Goal: Browse casually: Explore the website without a specific task or goal

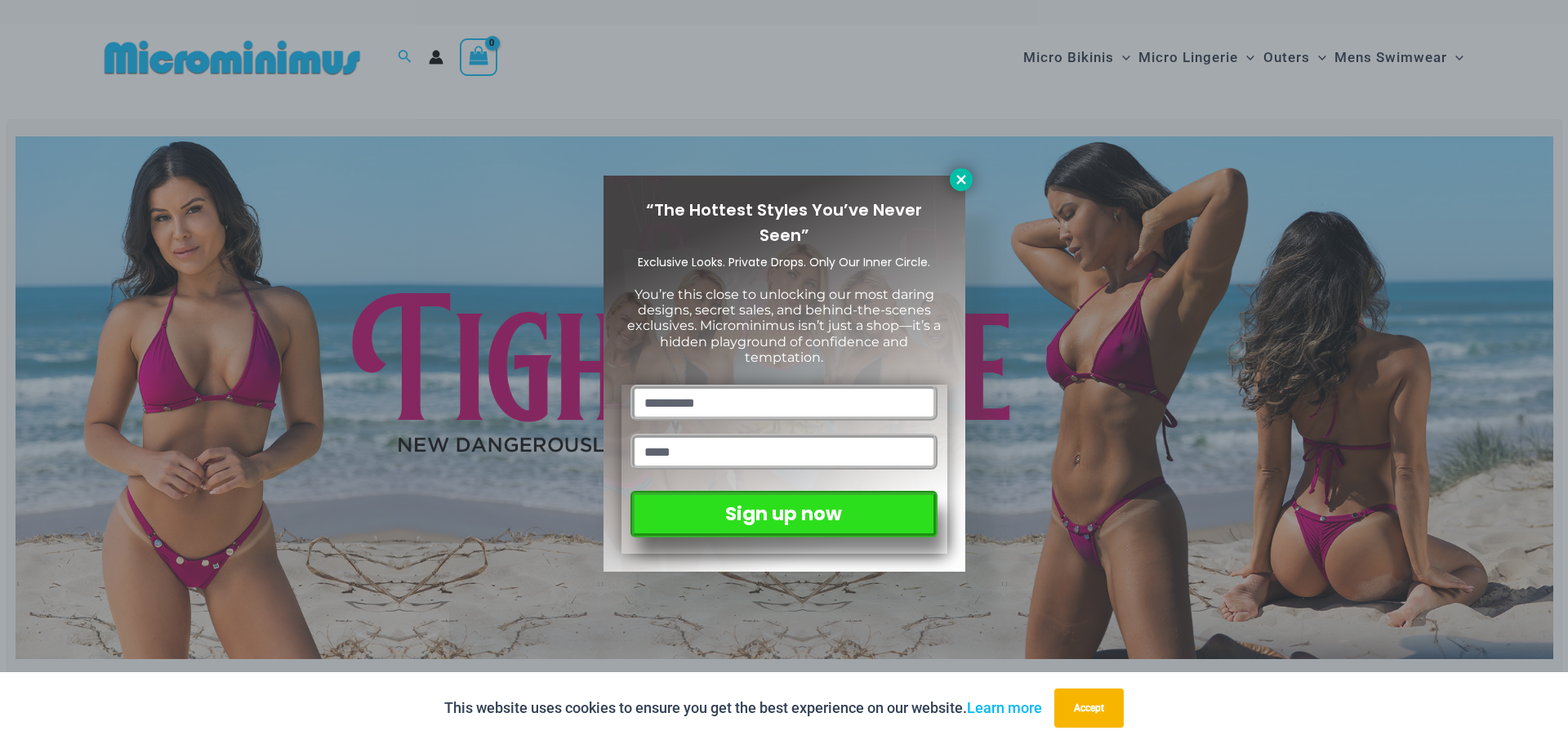
click at [964, 171] on button at bounding box center [961, 179] width 23 height 23
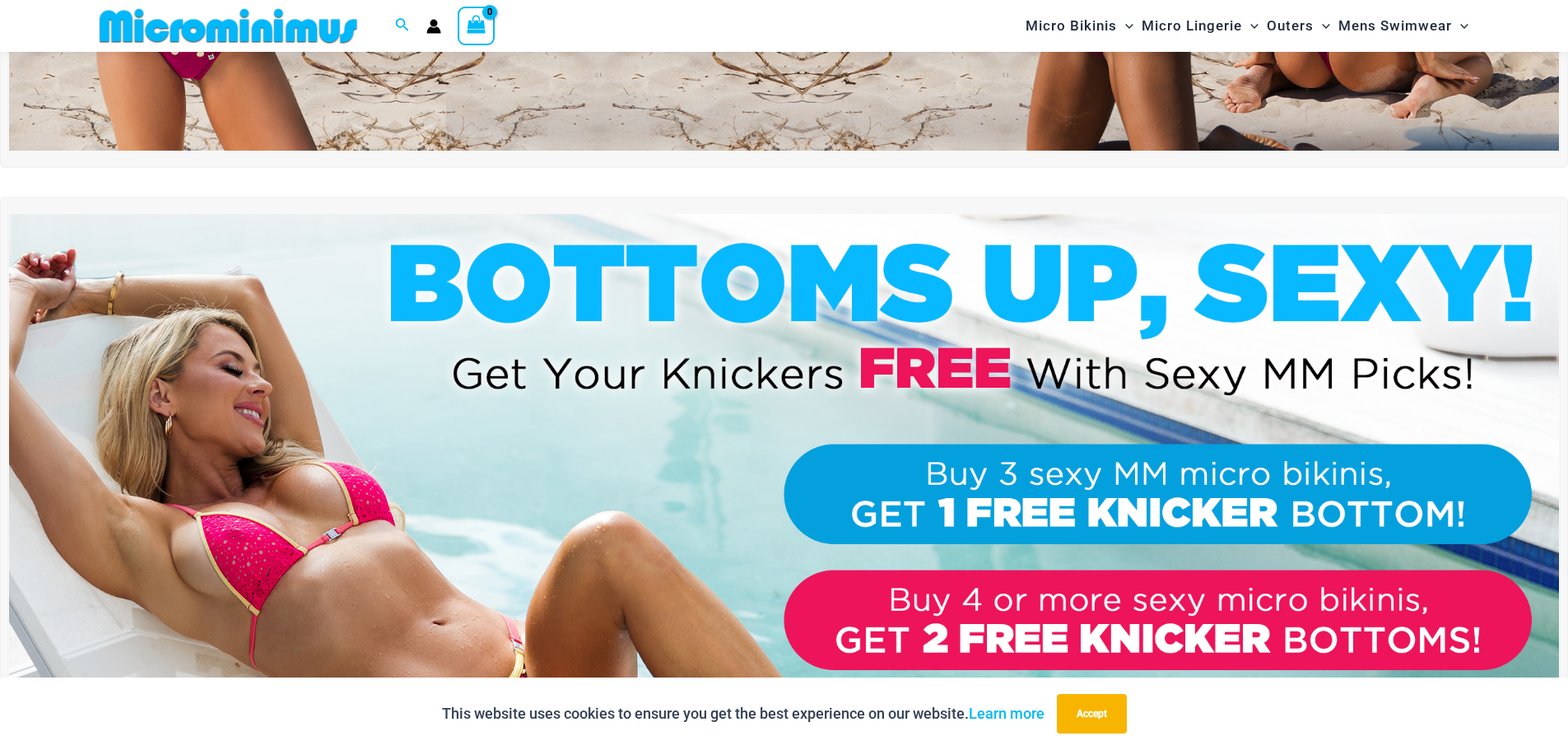
scroll to position [497, 0]
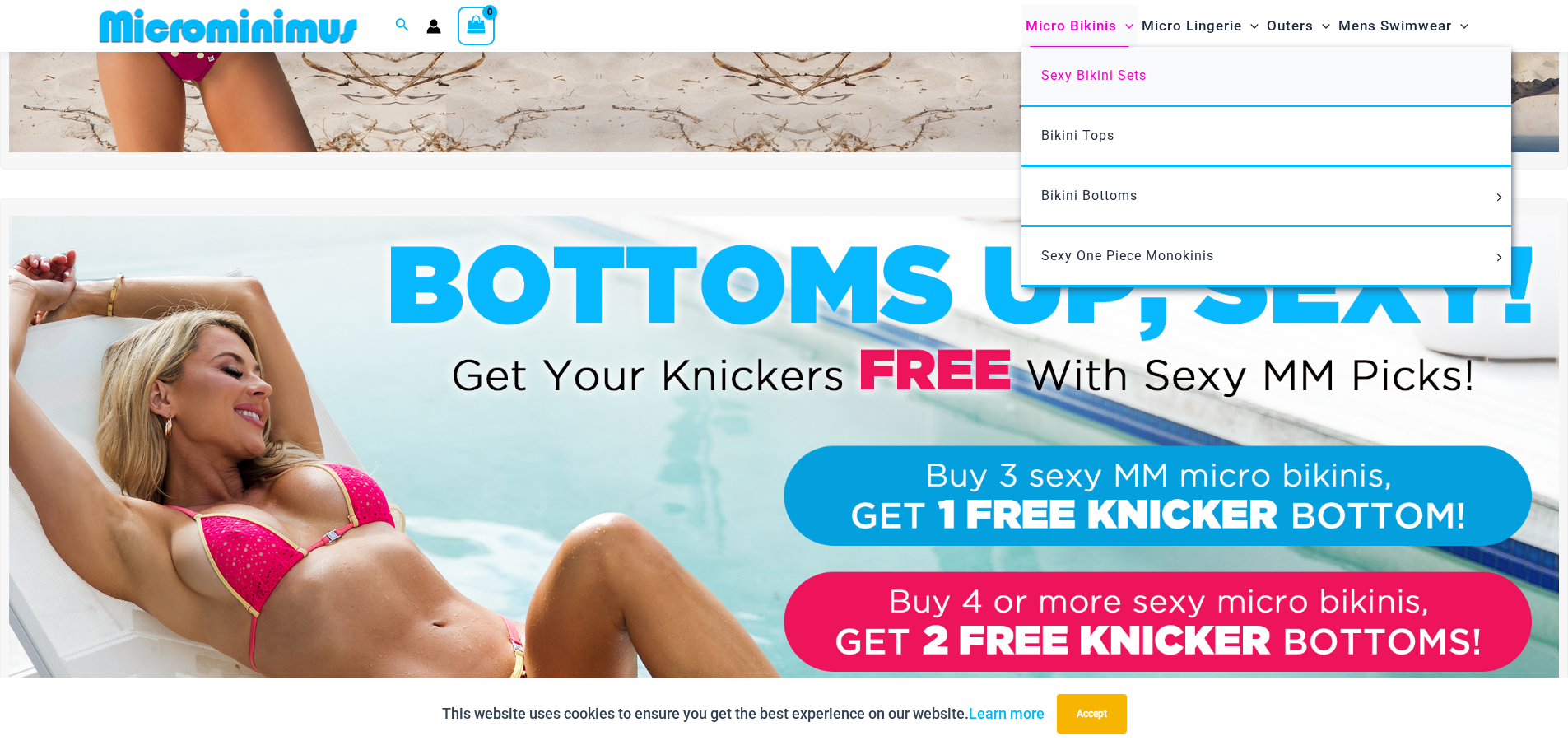
click at [1102, 81] on span "Sexy Bikini Sets" at bounding box center [1094, 75] width 106 height 15
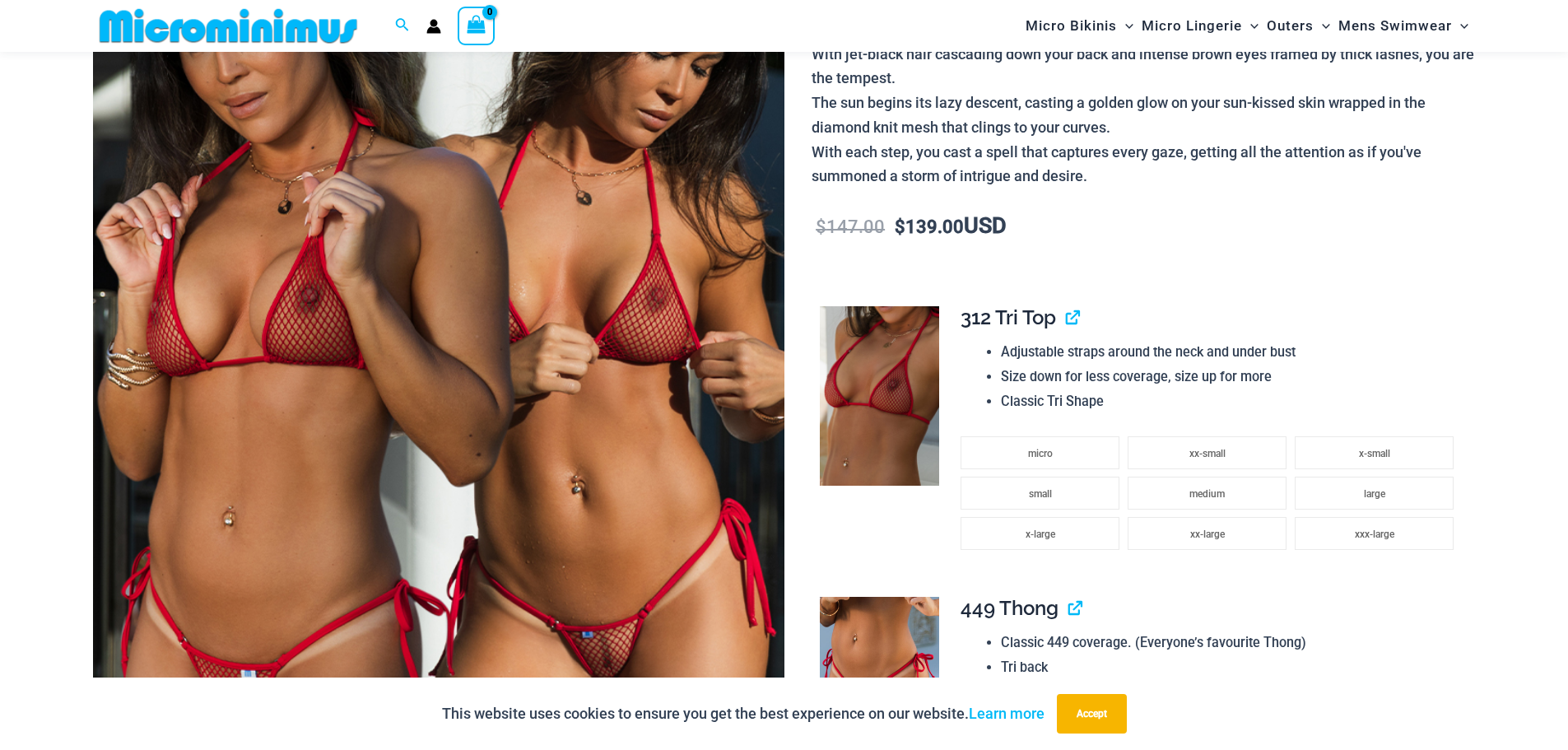
scroll to position [316, 0]
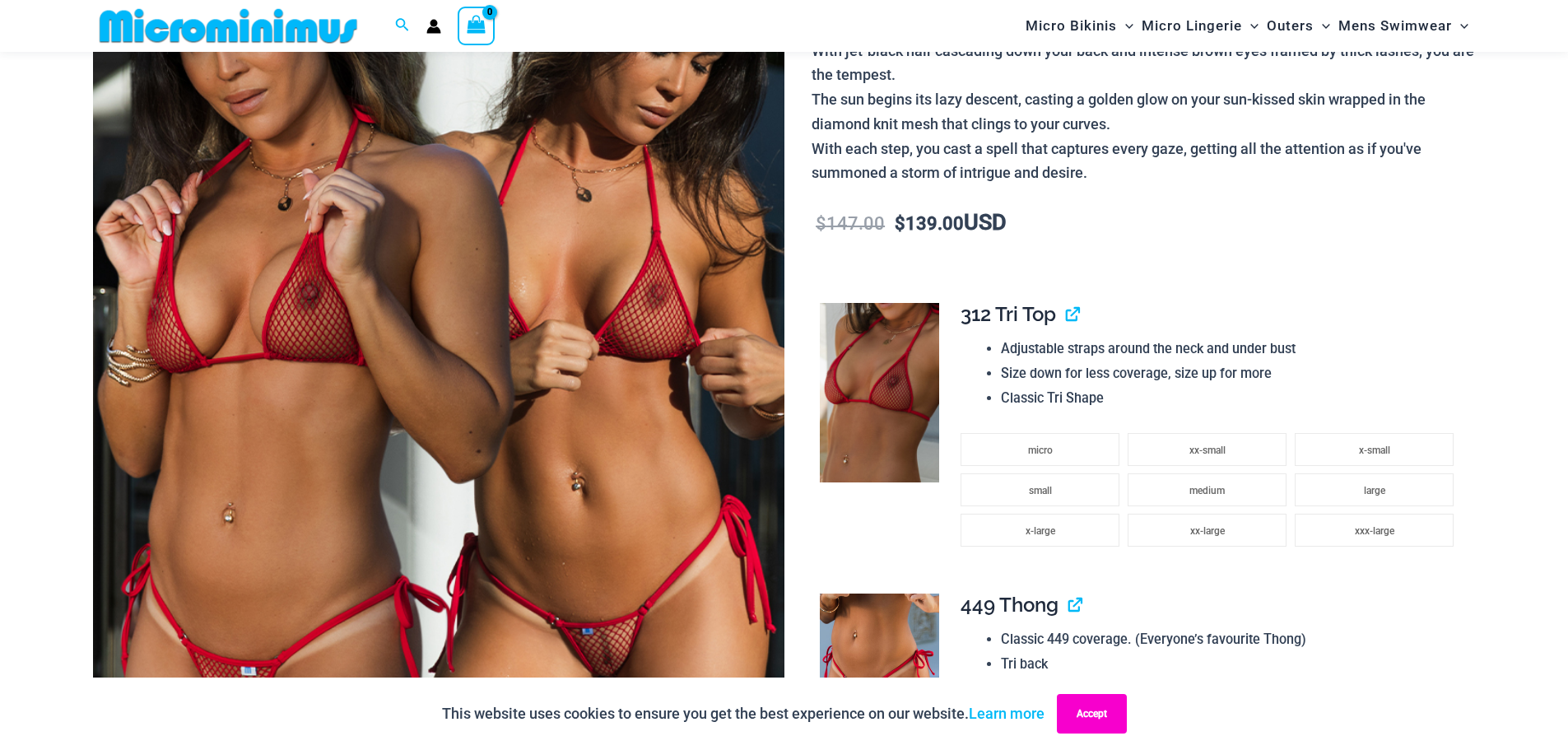
click at [1088, 723] on button "Accept" at bounding box center [1091, 713] width 70 height 39
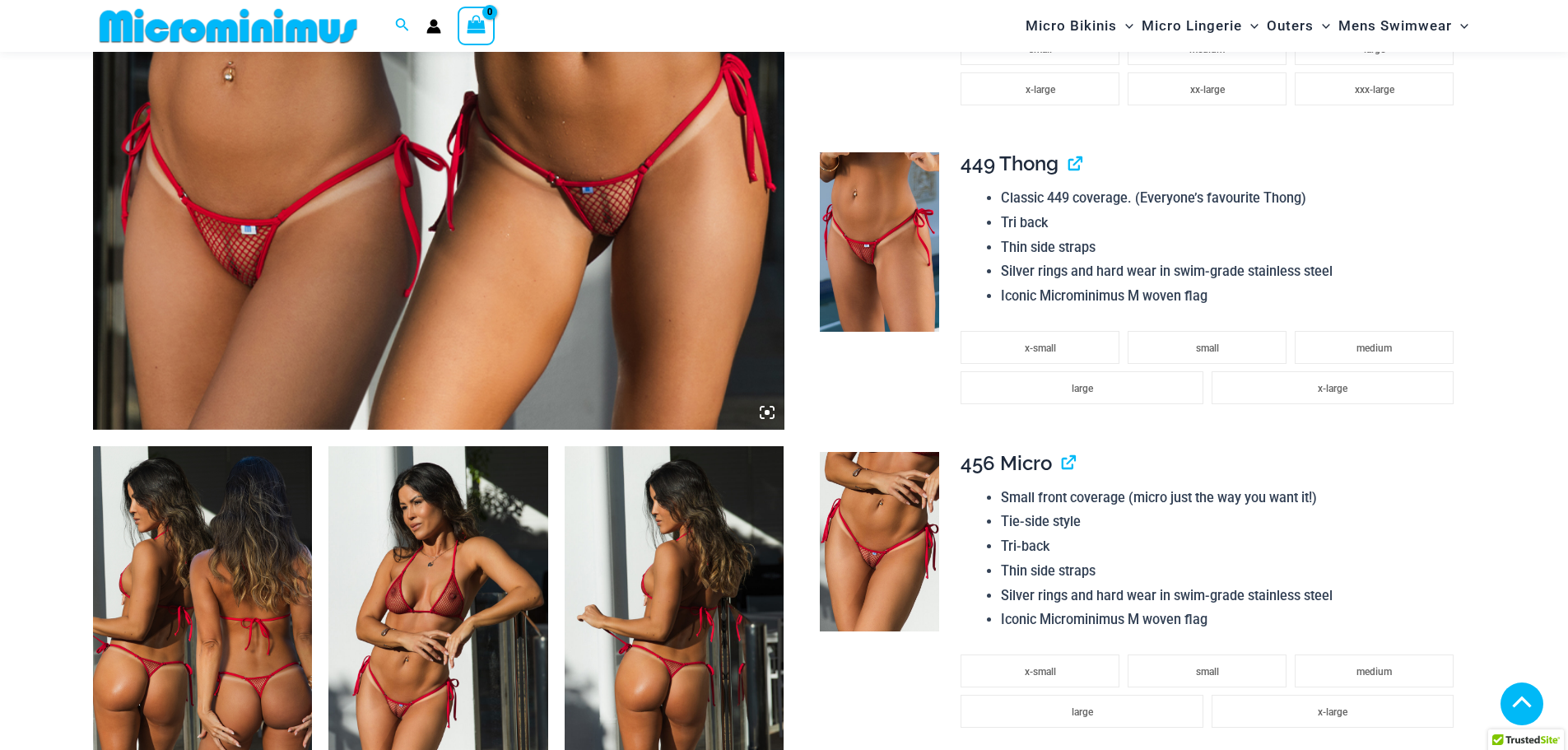
scroll to position [727, 0]
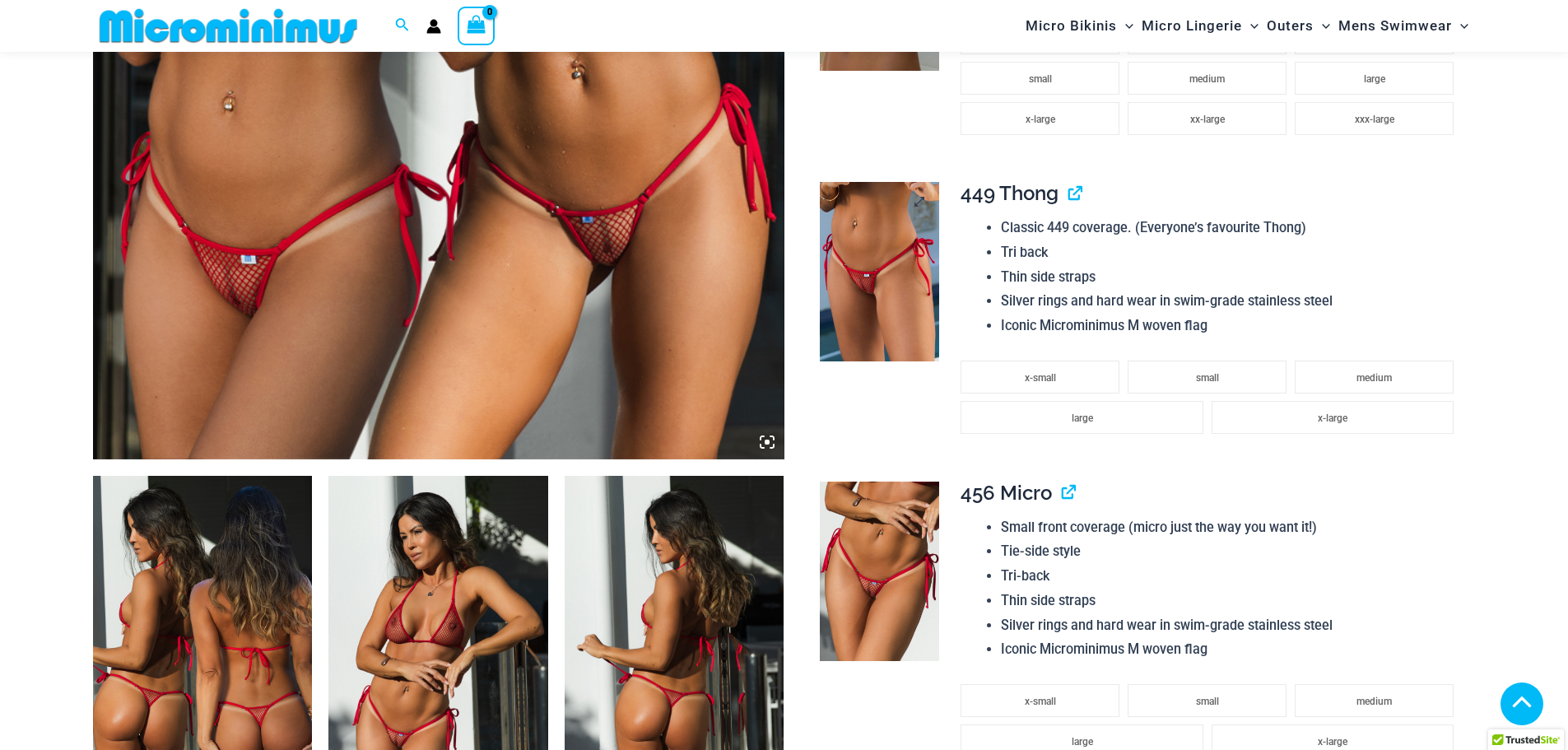
click at [879, 272] on img at bounding box center [879, 271] width 119 height 178
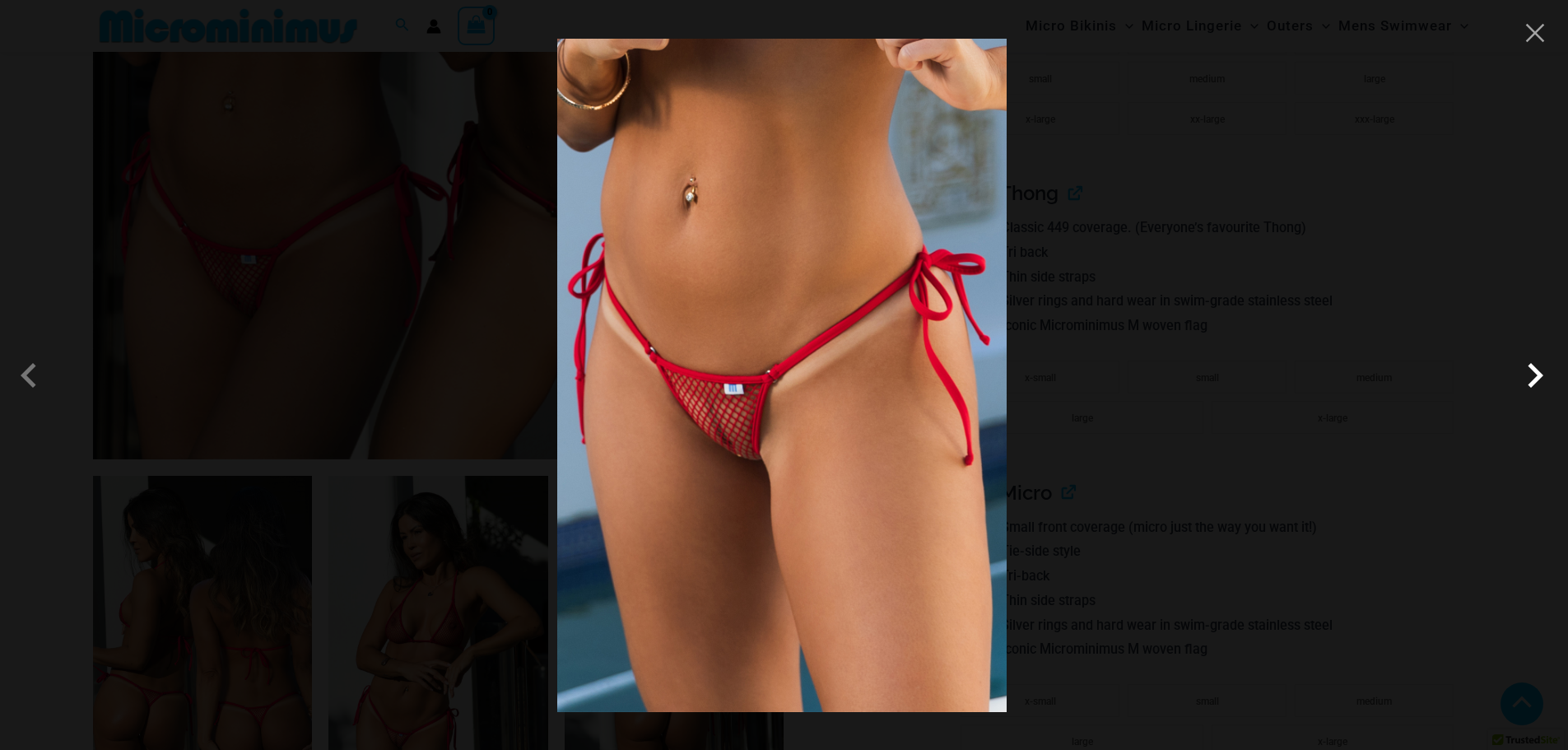
click at [1540, 380] on span at bounding box center [1534, 375] width 49 height 49
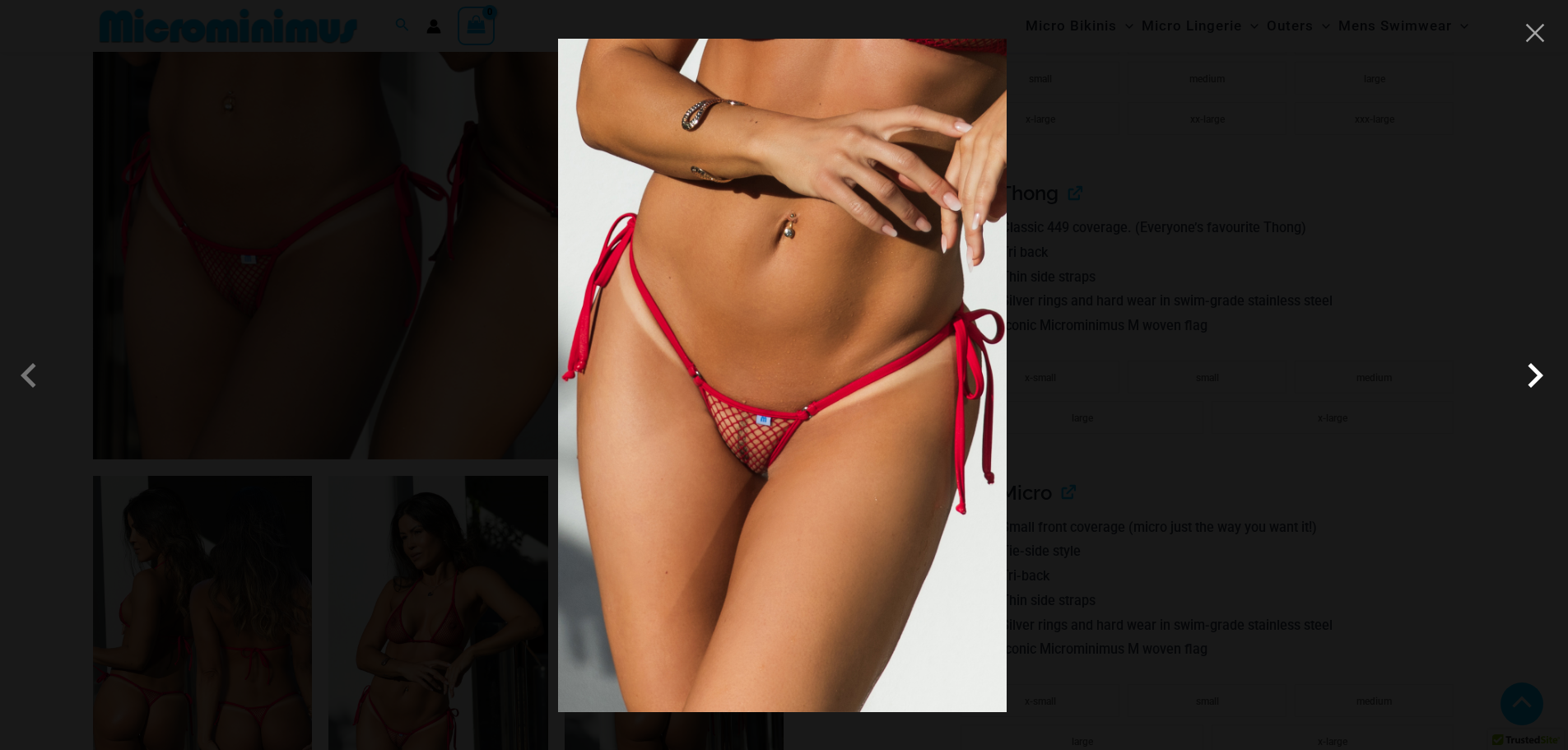
click at [1534, 383] on span at bounding box center [1534, 375] width 49 height 49
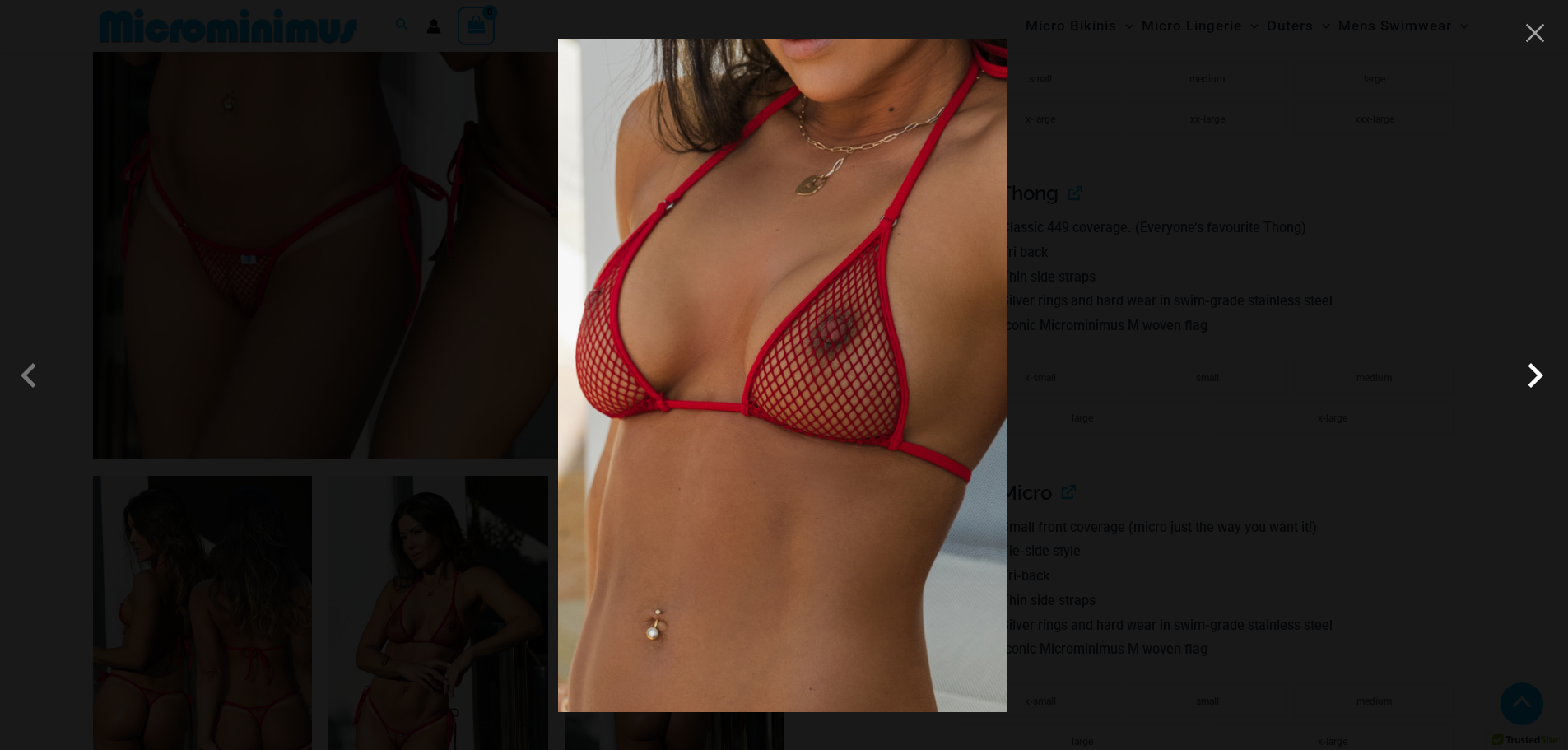
click at [1534, 383] on span at bounding box center [1534, 375] width 49 height 49
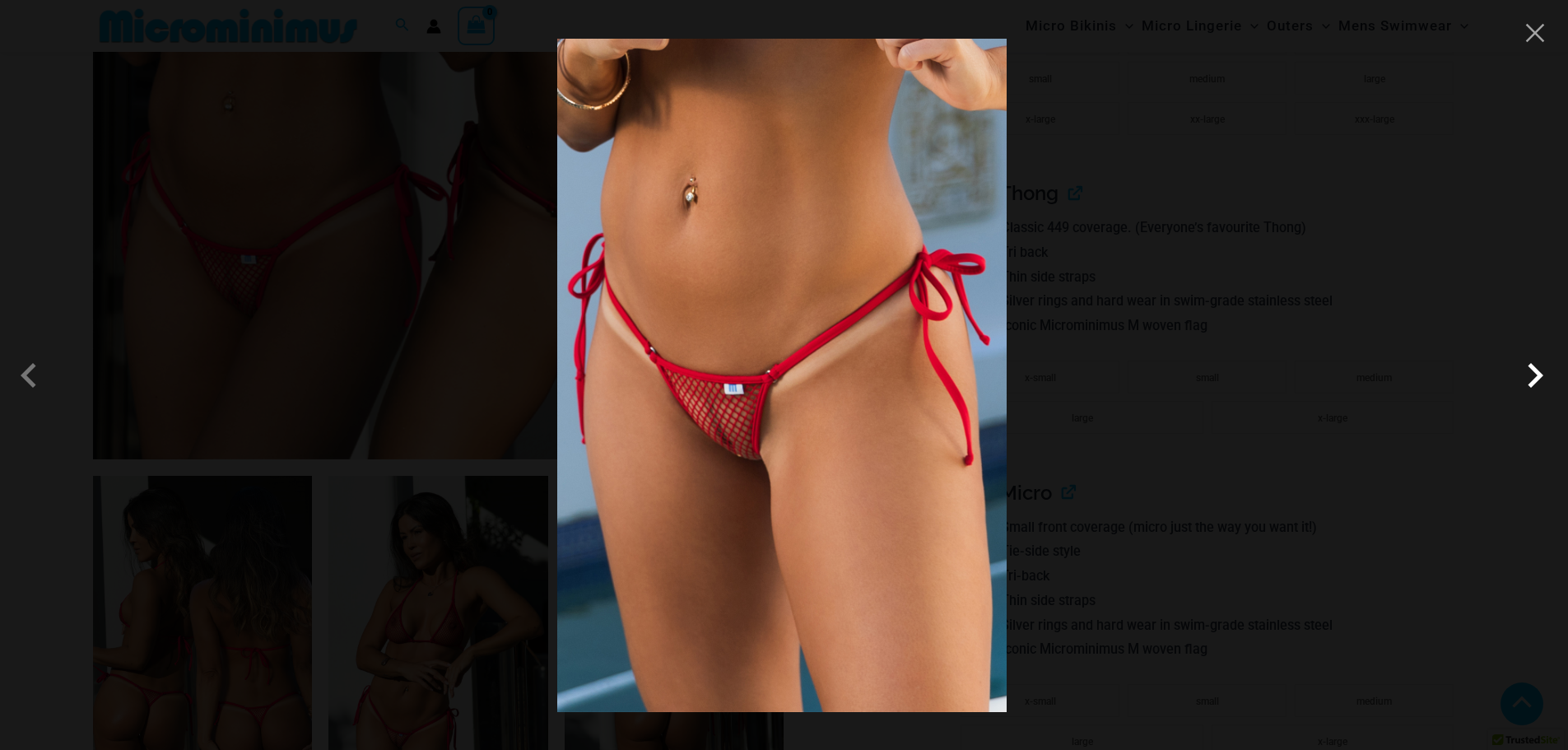
click at [1534, 383] on span at bounding box center [1534, 375] width 49 height 49
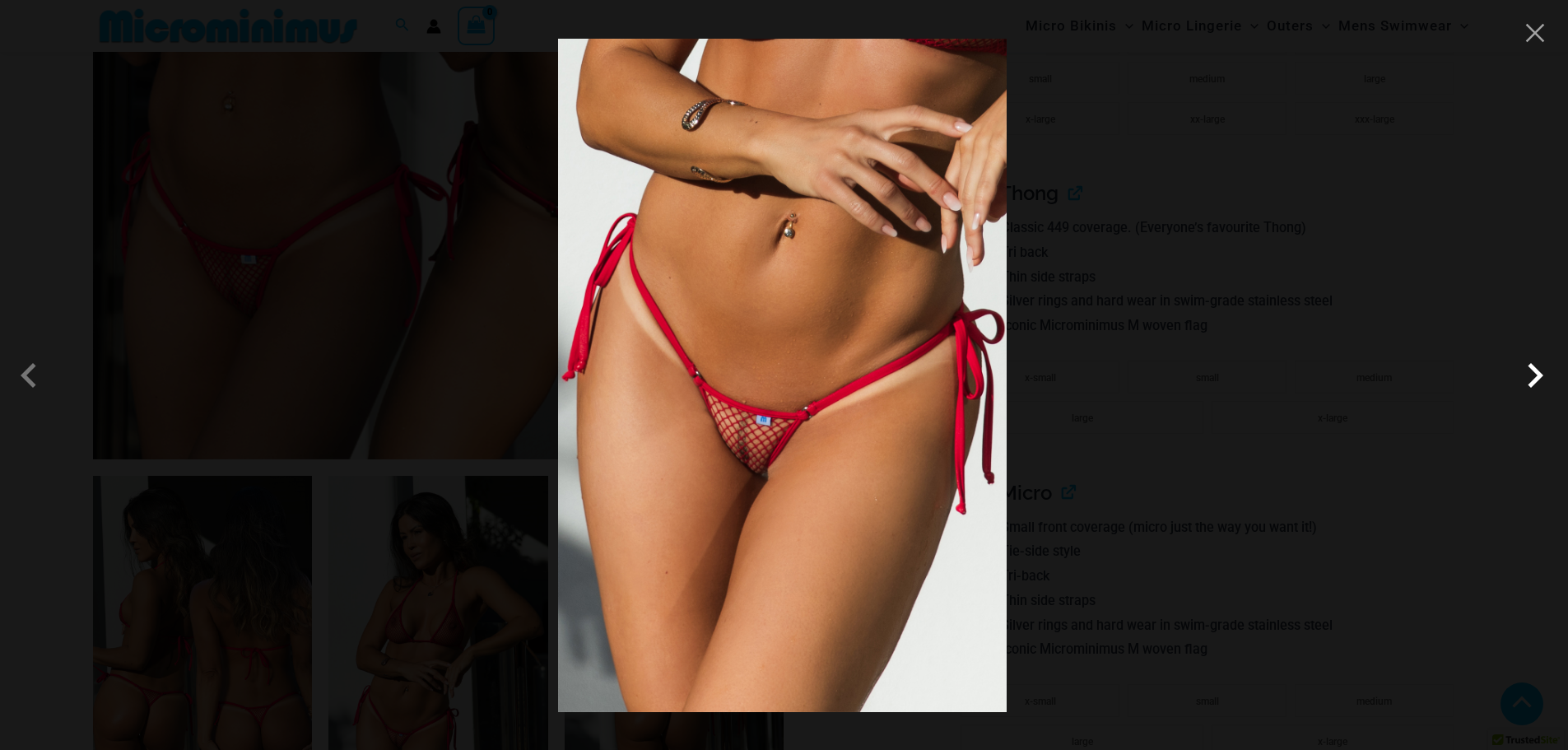
click at [1534, 383] on span at bounding box center [1534, 375] width 49 height 49
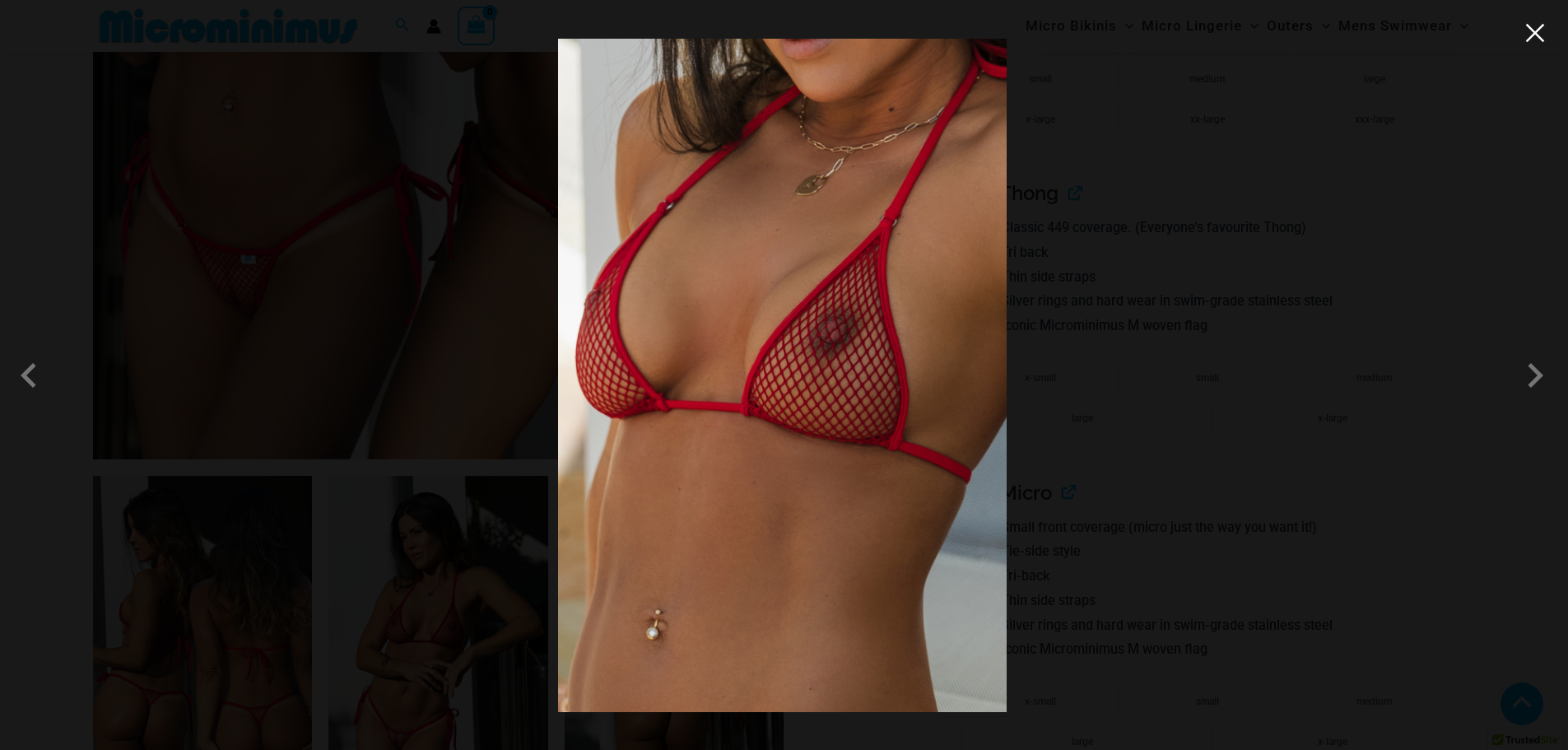
click at [1533, 31] on button "Close" at bounding box center [1534, 33] width 25 height 25
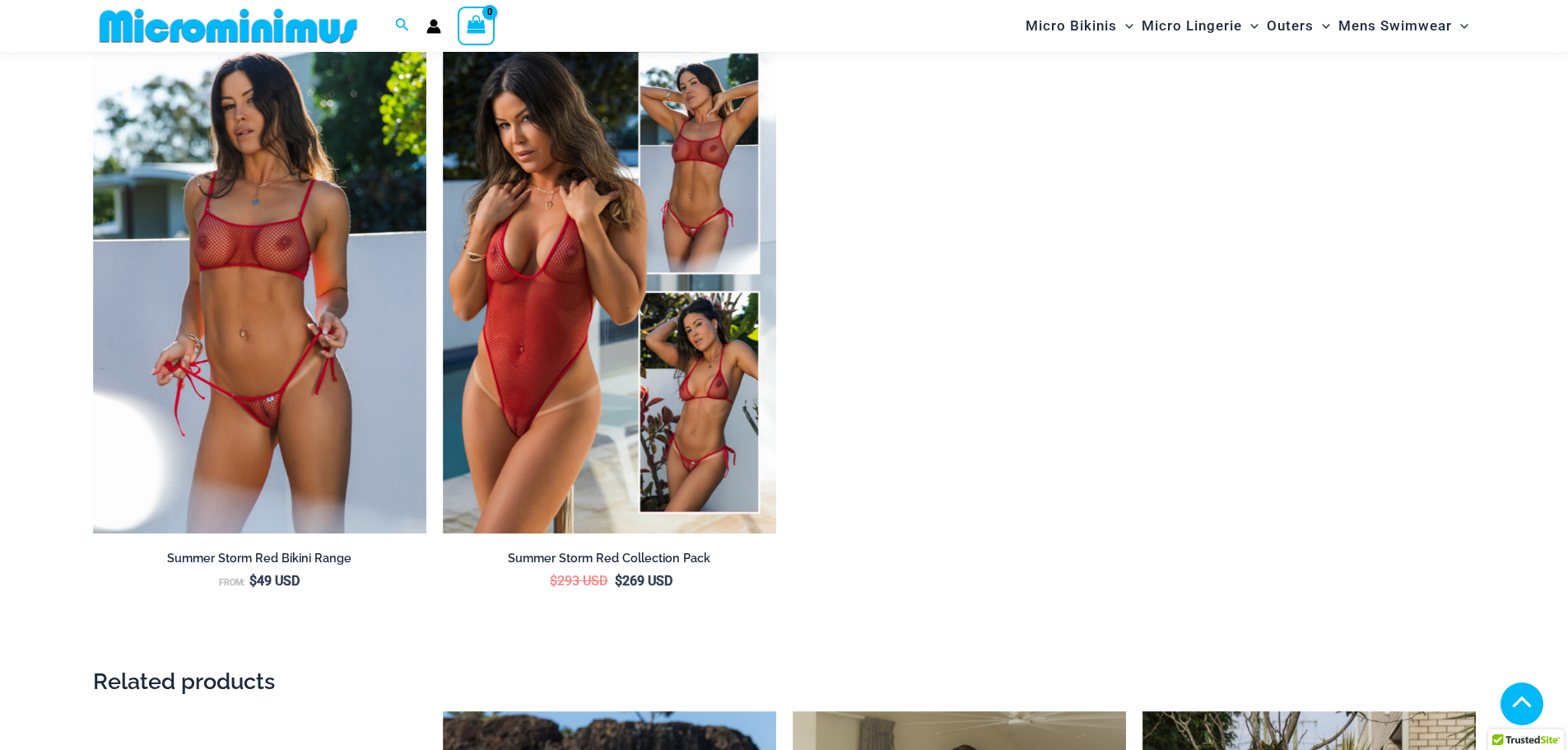
scroll to position [2620, 0]
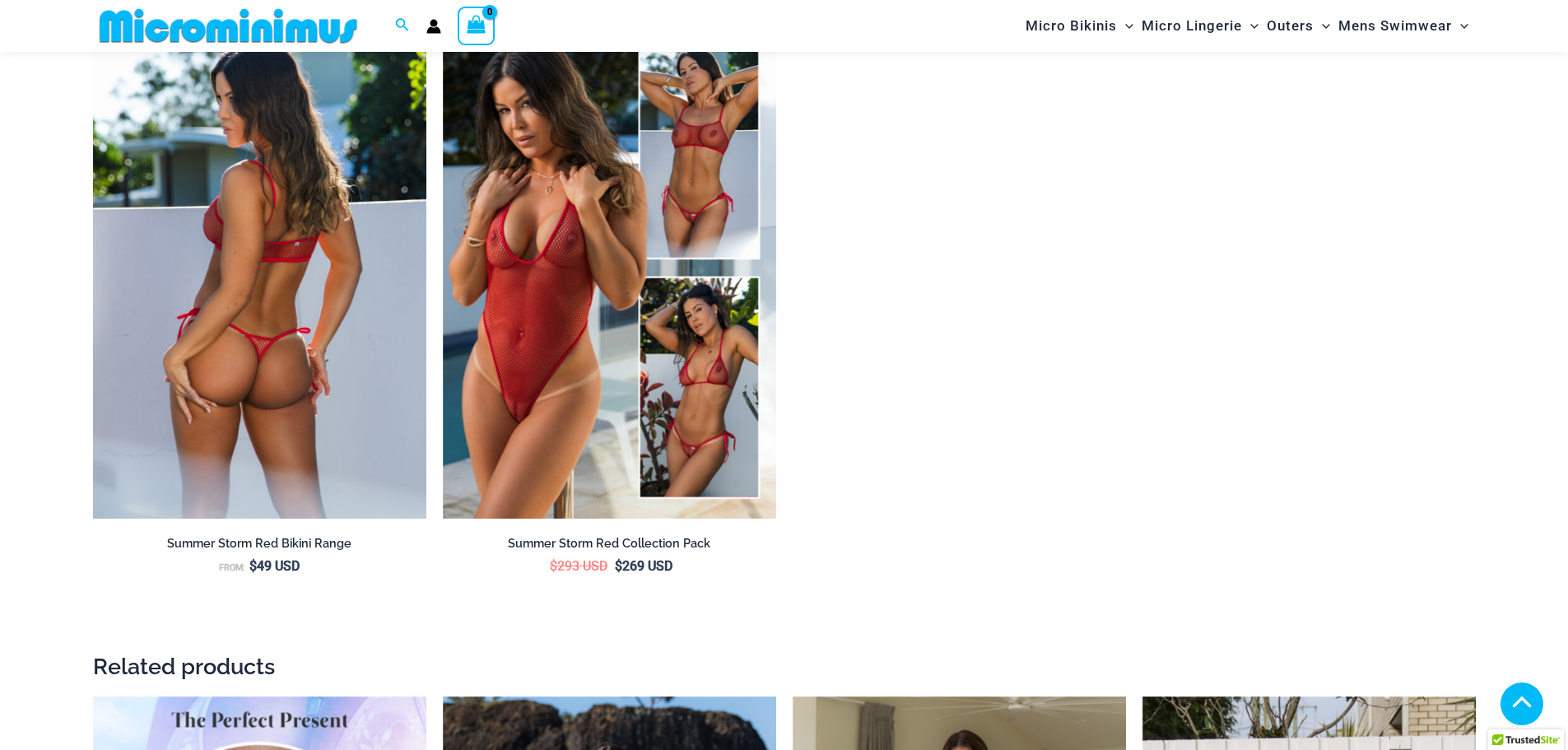
click at [250, 263] on img at bounding box center [259, 269] width 333 height 501
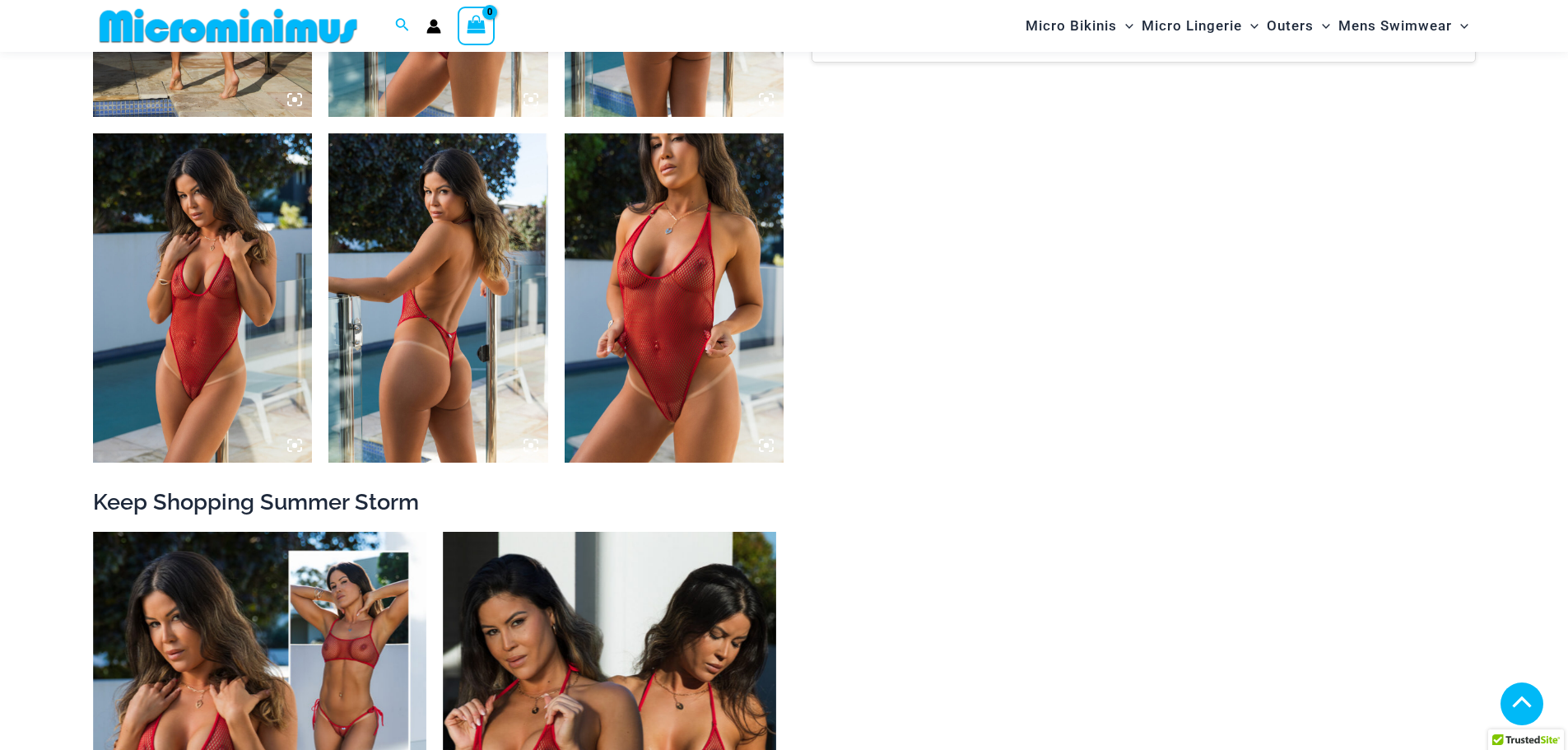
scroll to position [2456, 0]
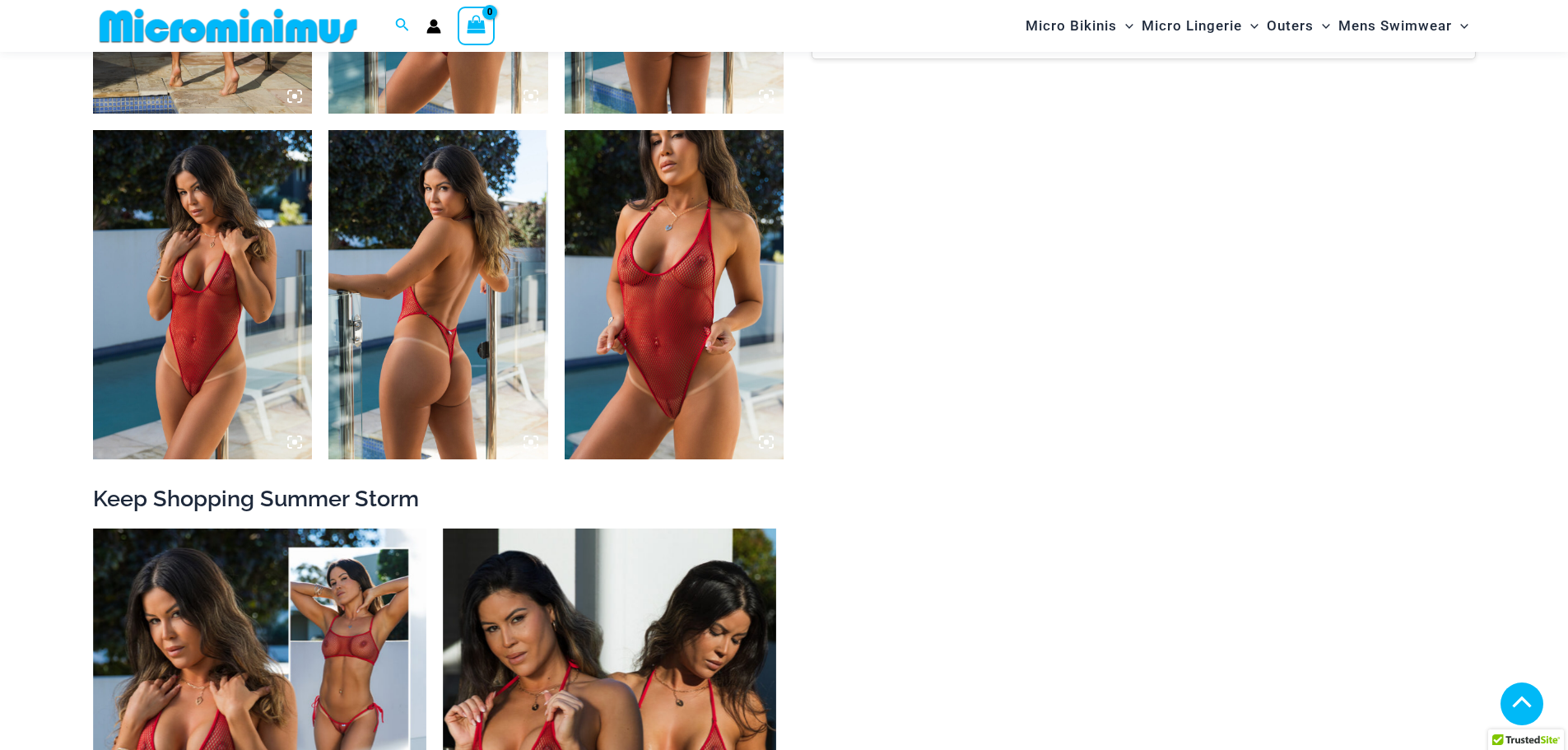
click at [665, 245] on img at bounding box center [673, 295] width 219 height 329
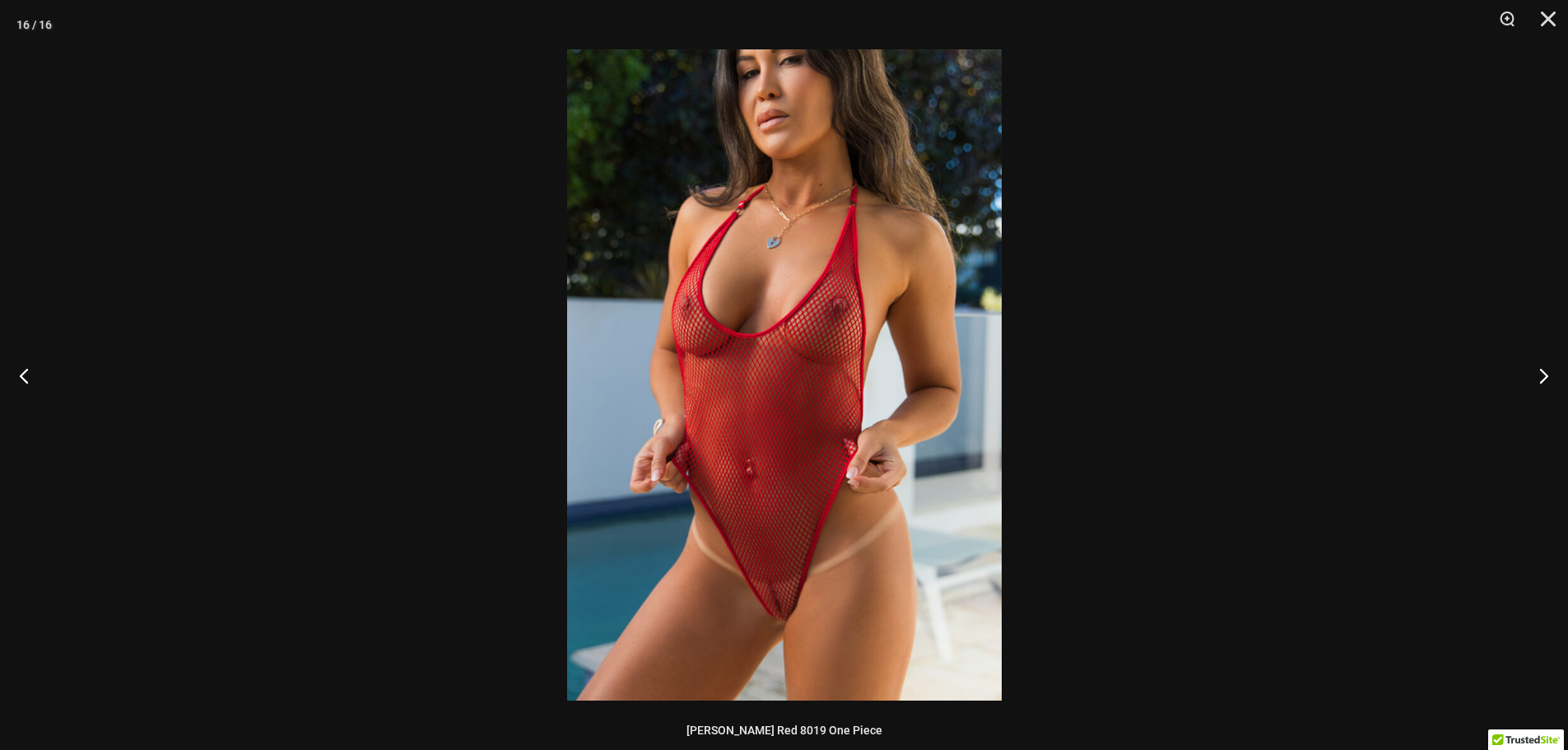
click at [794, 263] on img at bounding box center [784, 374] width 434 height 651
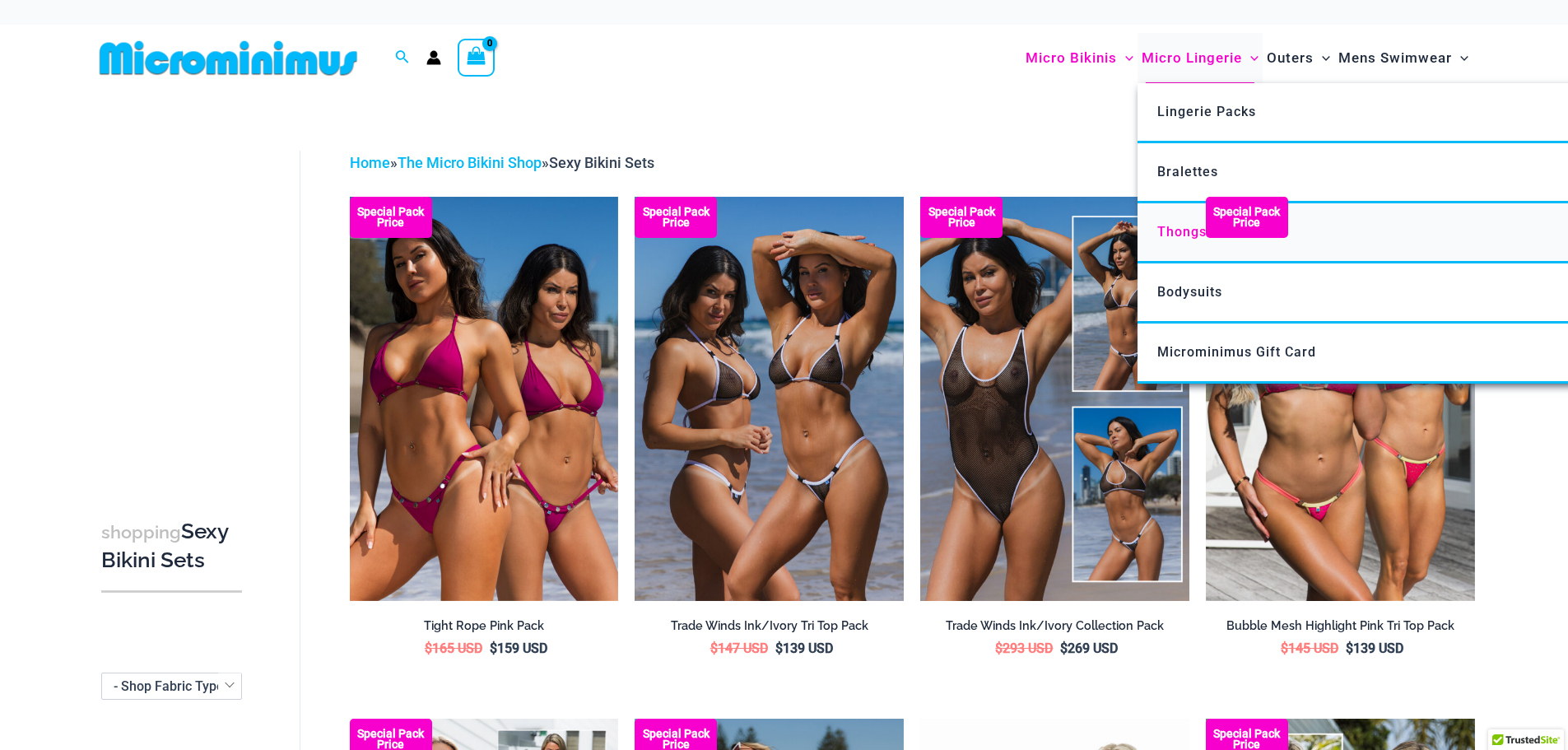
click at [1169, 233] on span "Thongs" at bounding box center [1181, 231] width 49 height 15
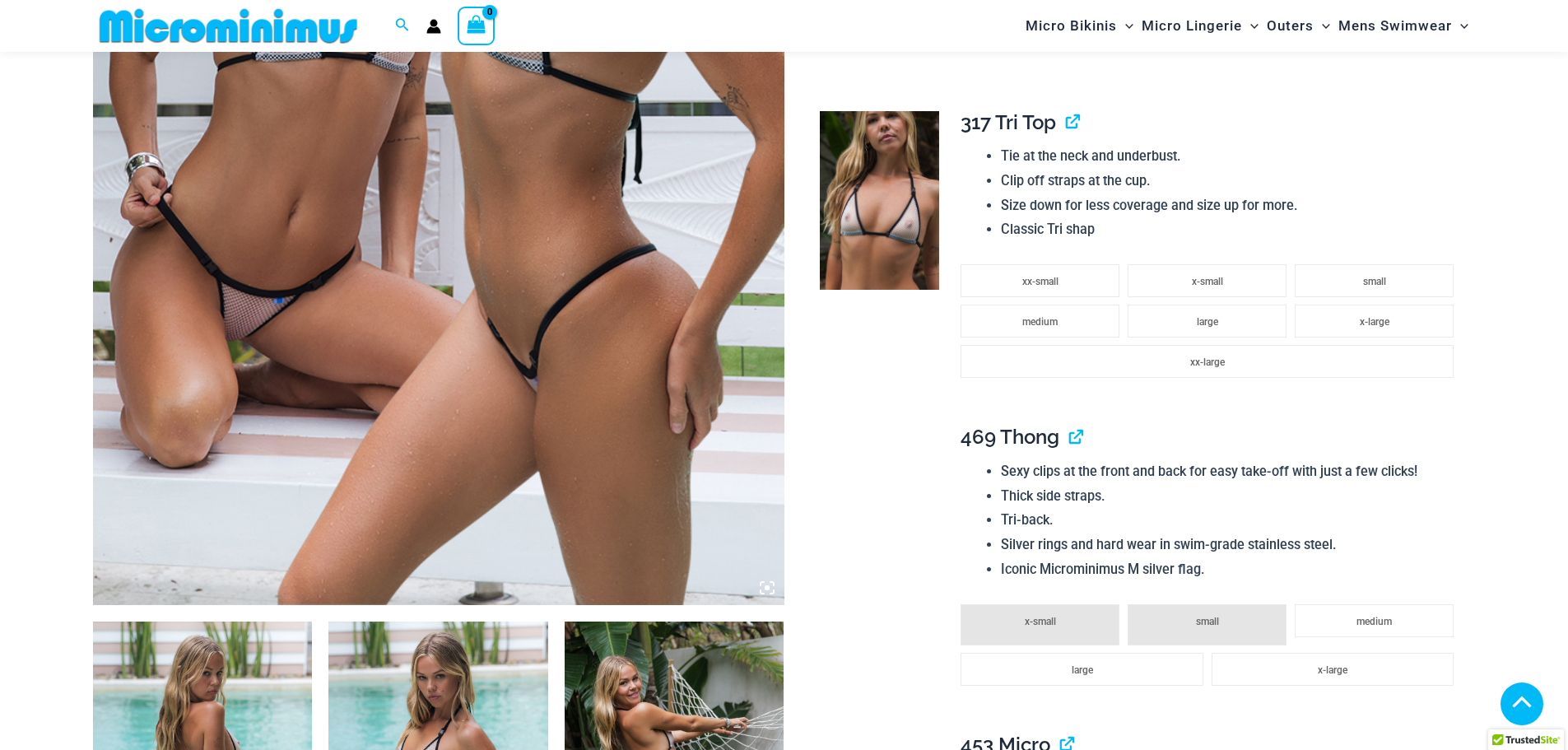
scroll to position [562, 0]
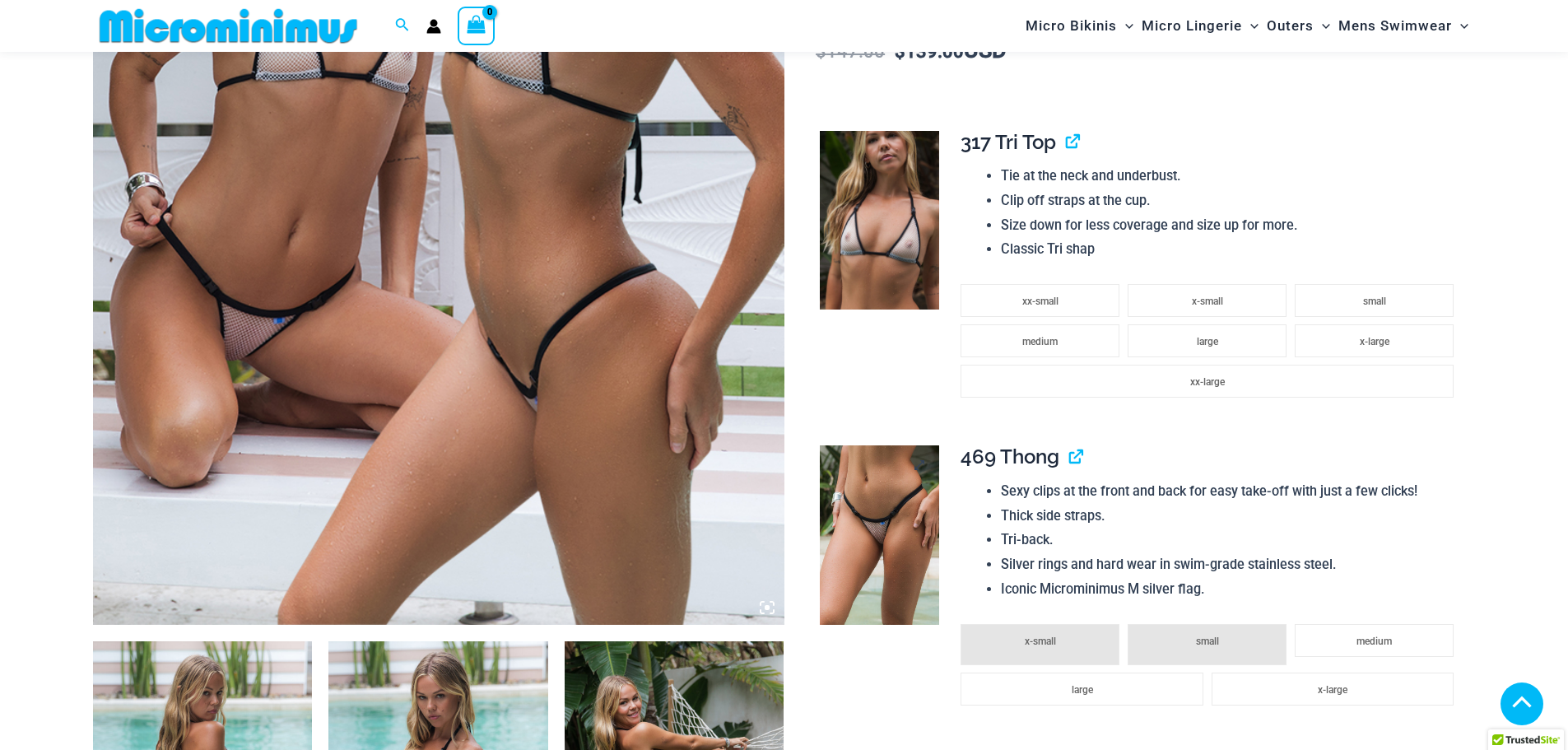
click at [875, 521] on img at bounding box center [879, 534] width 119 height 179
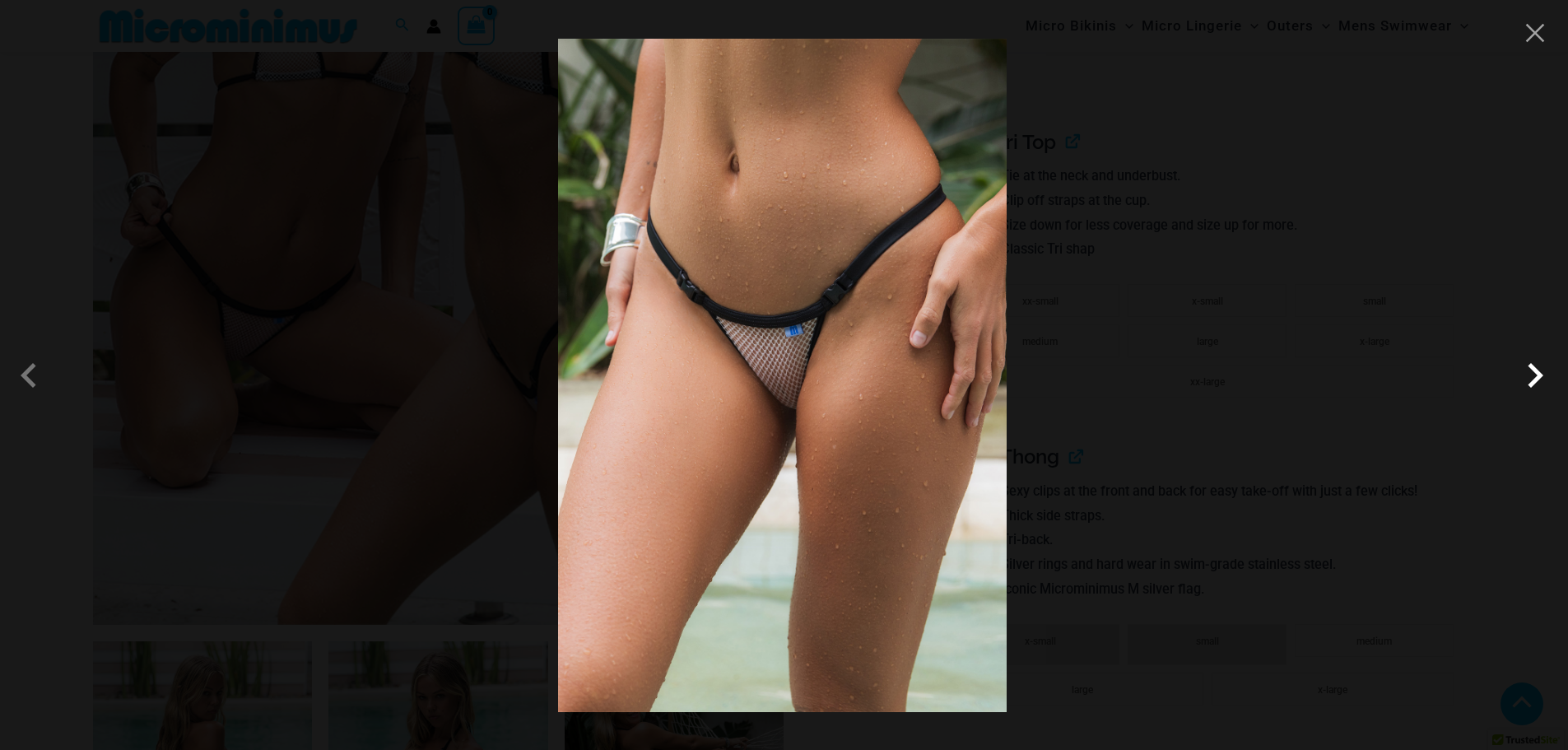
click at [1528, 383] on span at bounding box center [1534, 375] width 49 height 49
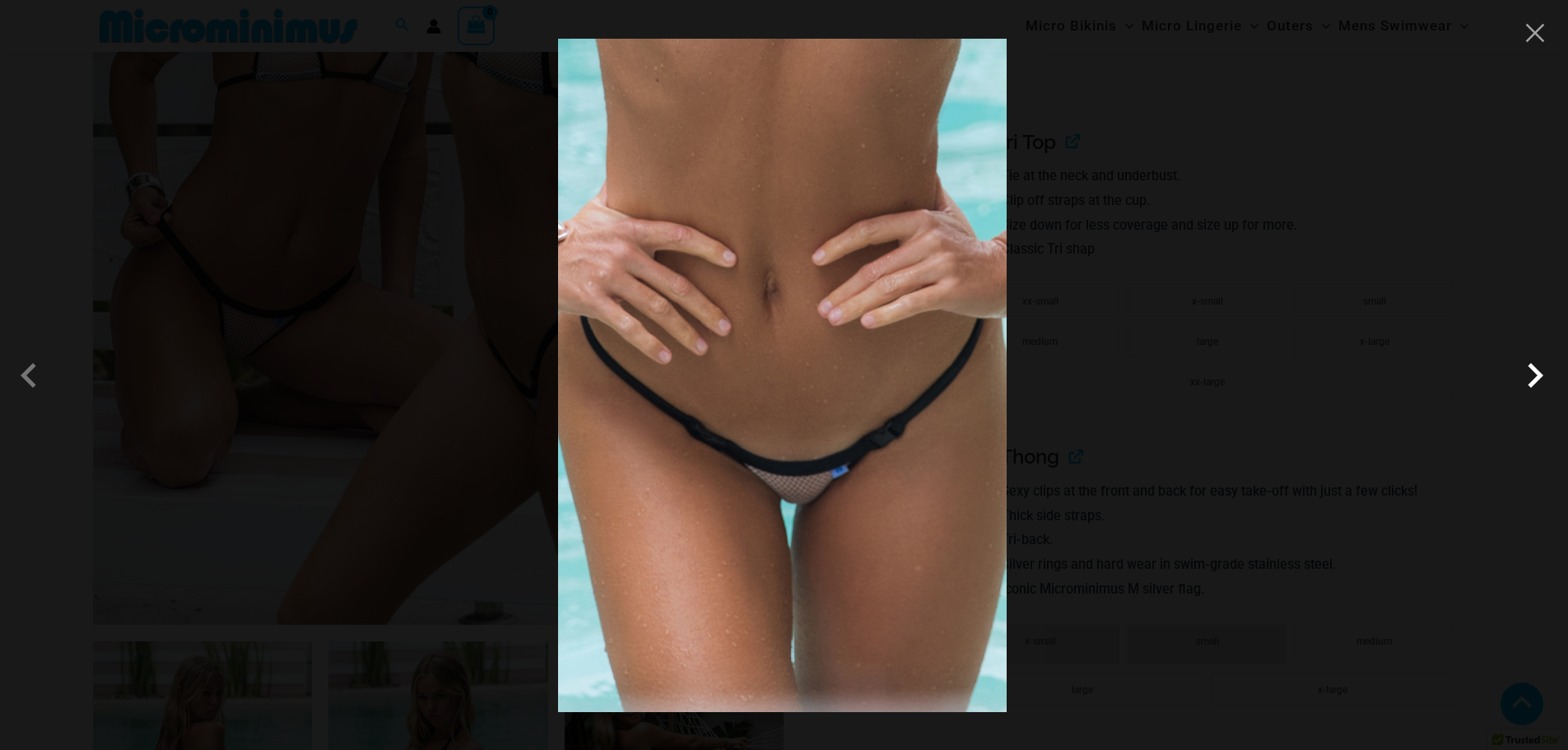
click at [1528, 383] on span at bounding box center [1534, 375] width 49 height 49
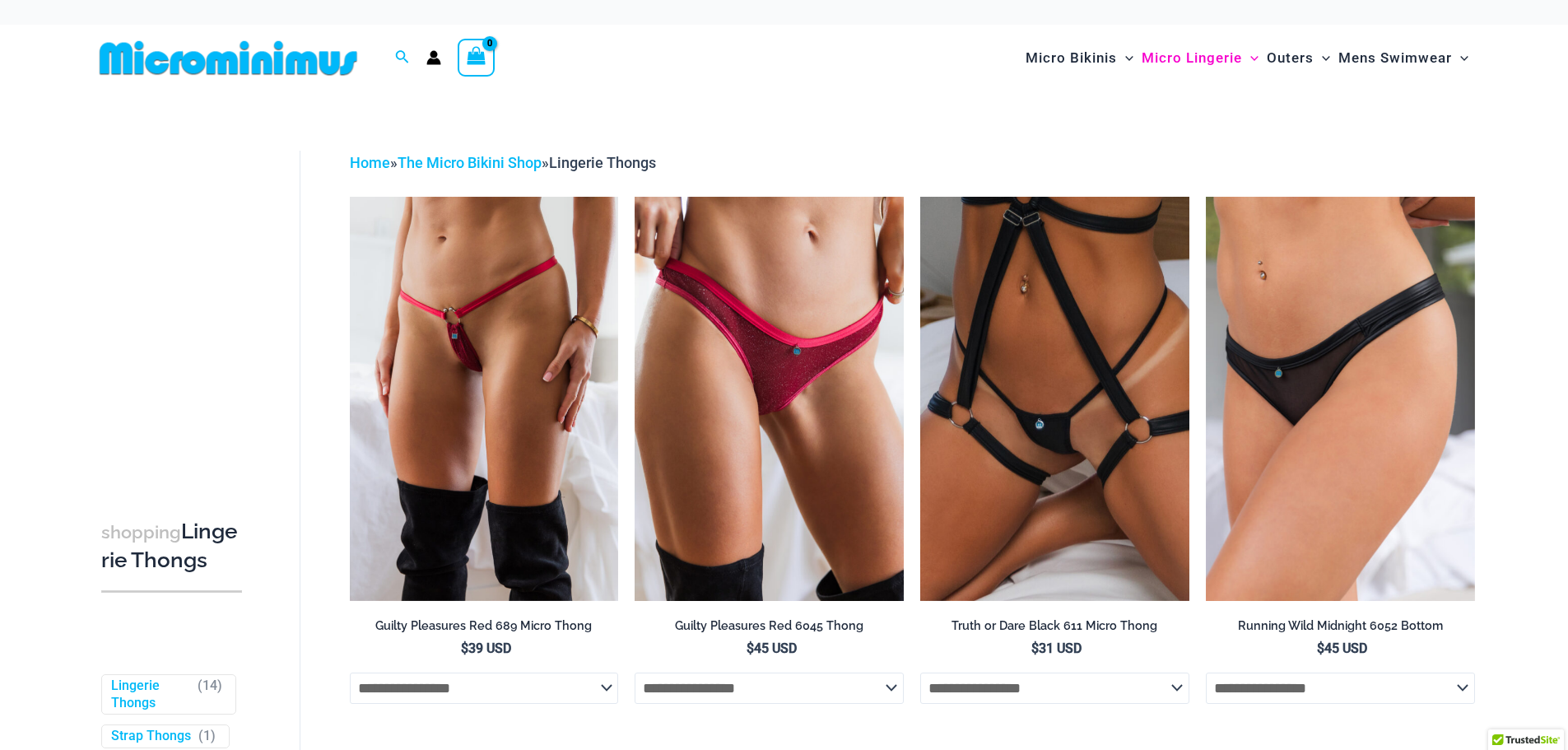
click at [235, 63] on img at bounding box center [228, 57] width 271 height 37
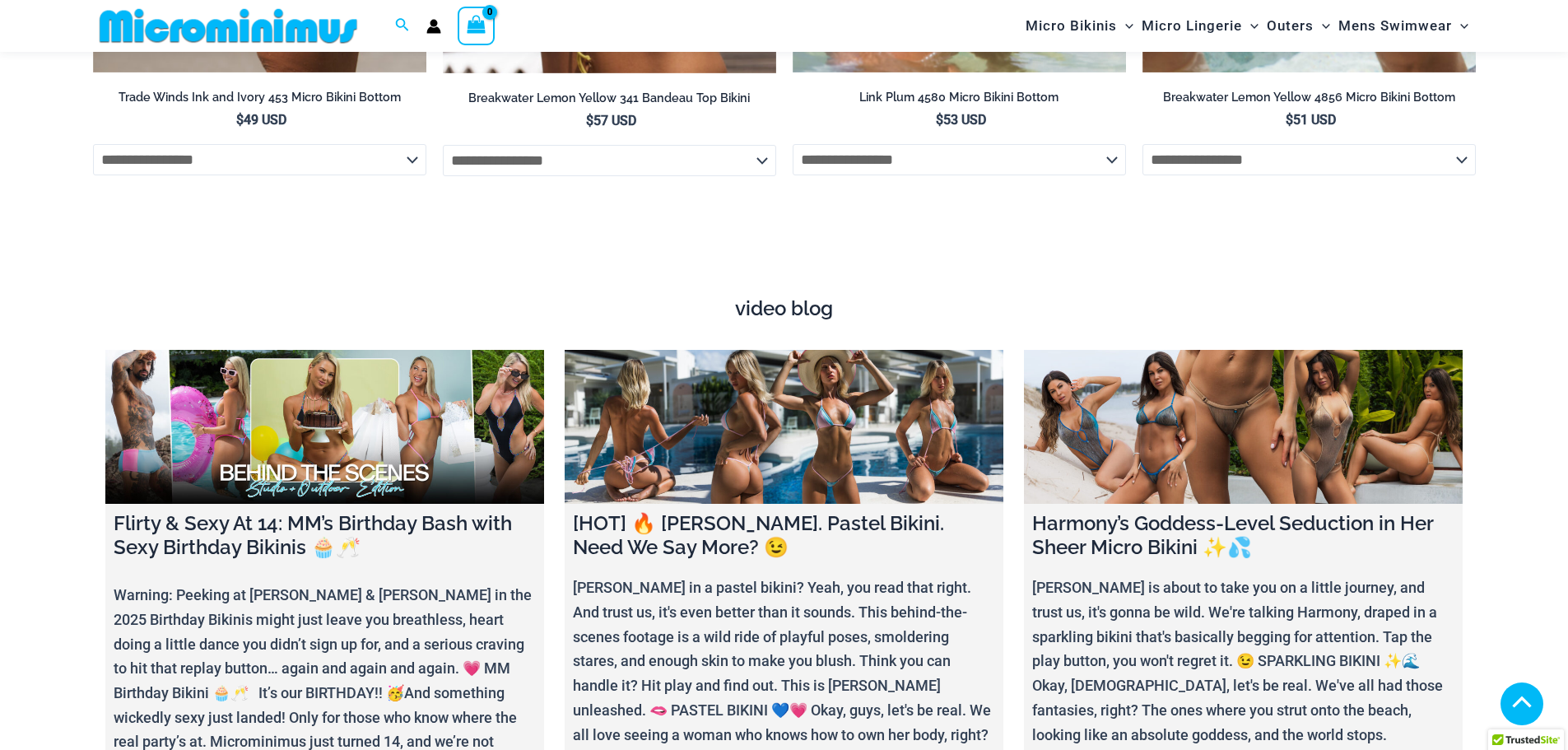
scroll to position [6243, 0]
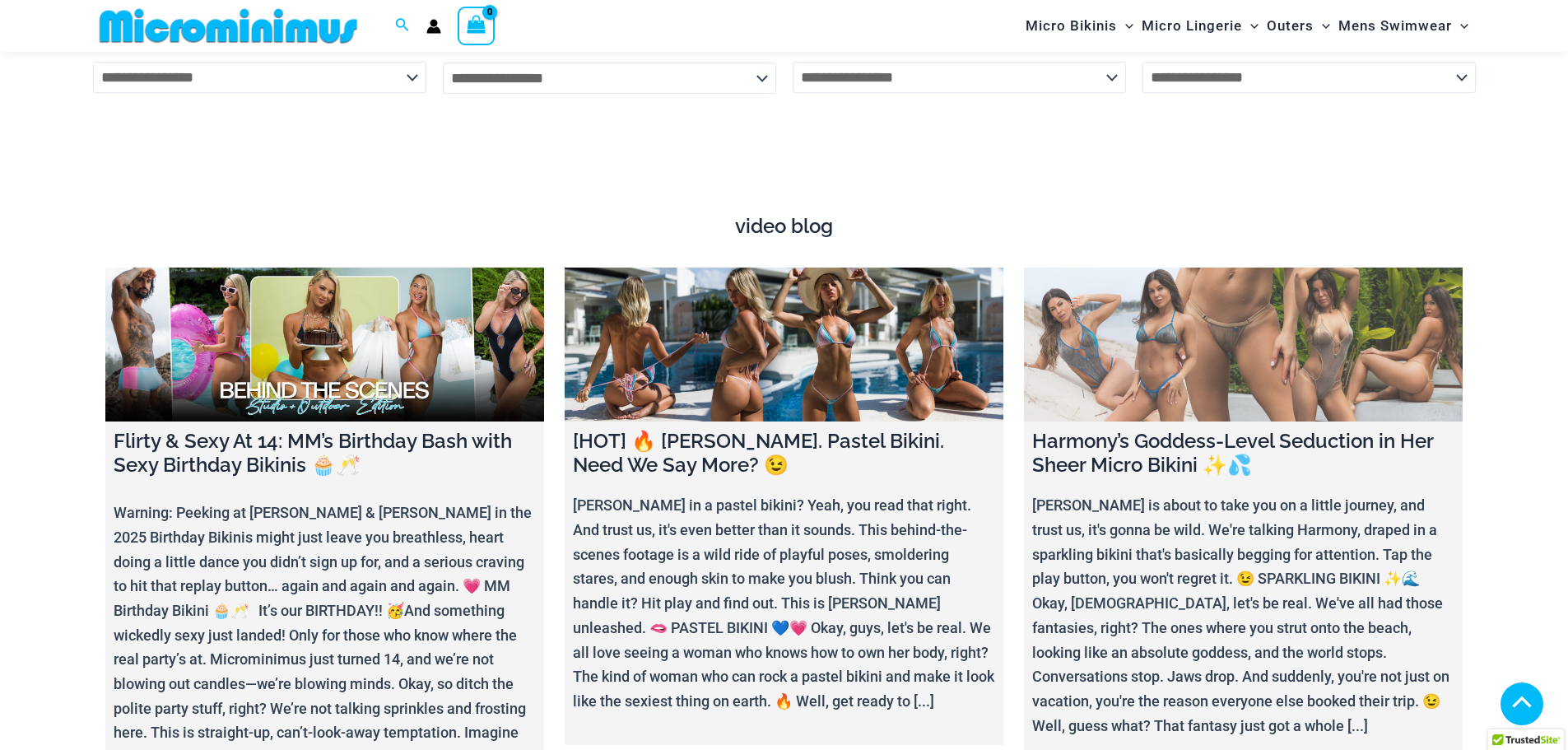
click at [1224, 340] on link at bounding box center [1243, 344] width 439 height 154
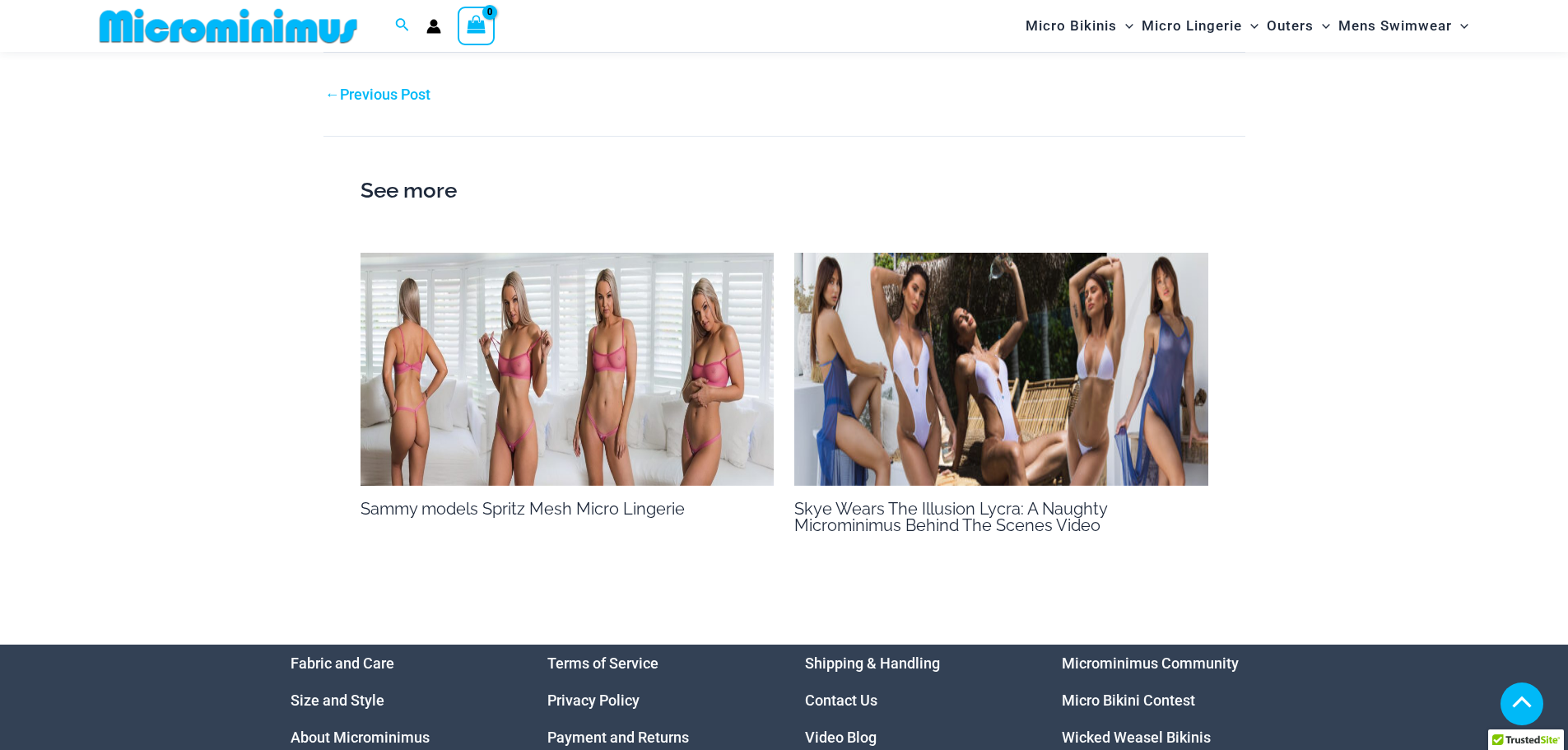
scroll to position [2128, 0]
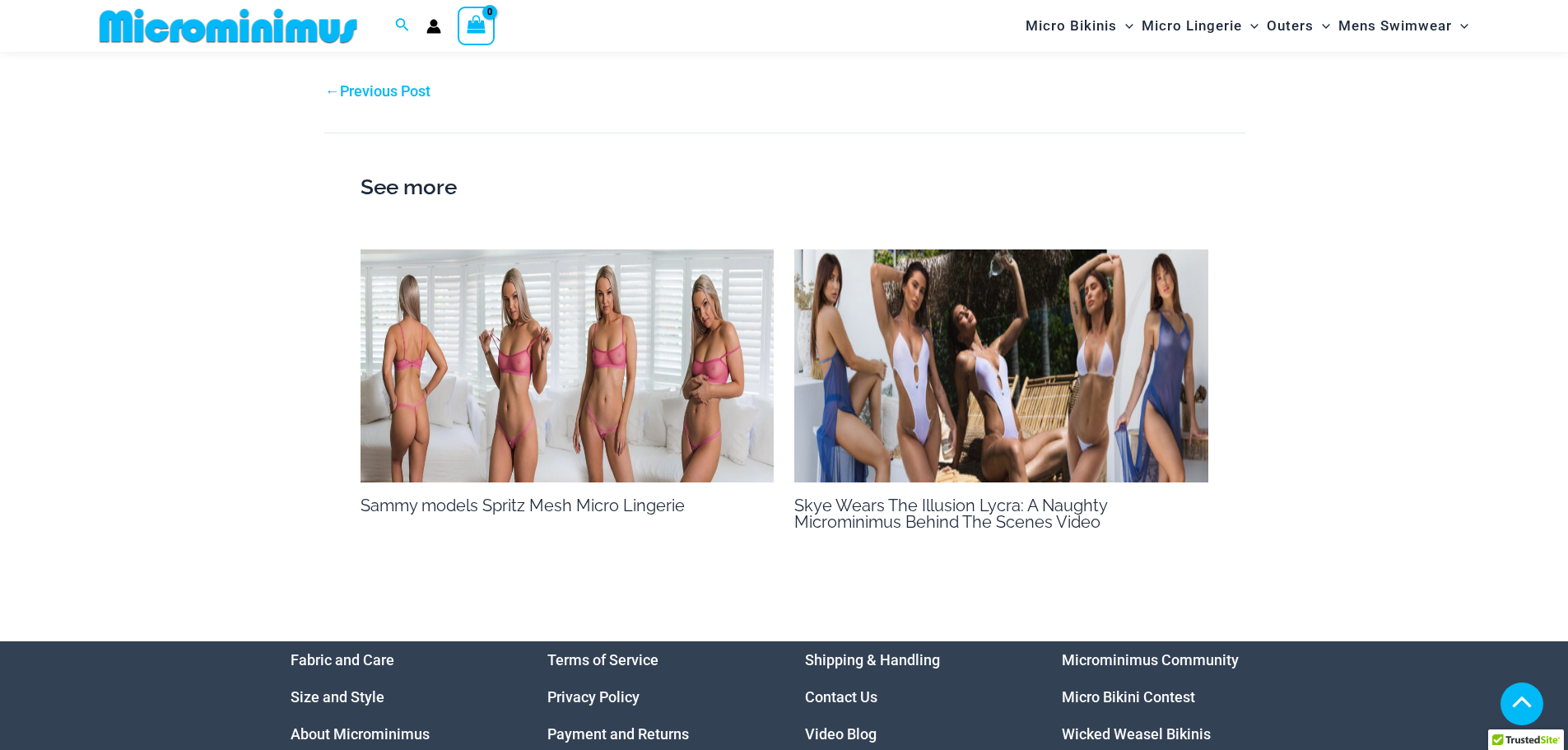
click at [572, 362] on img at bounding box center [567, 366] width 414 height 233
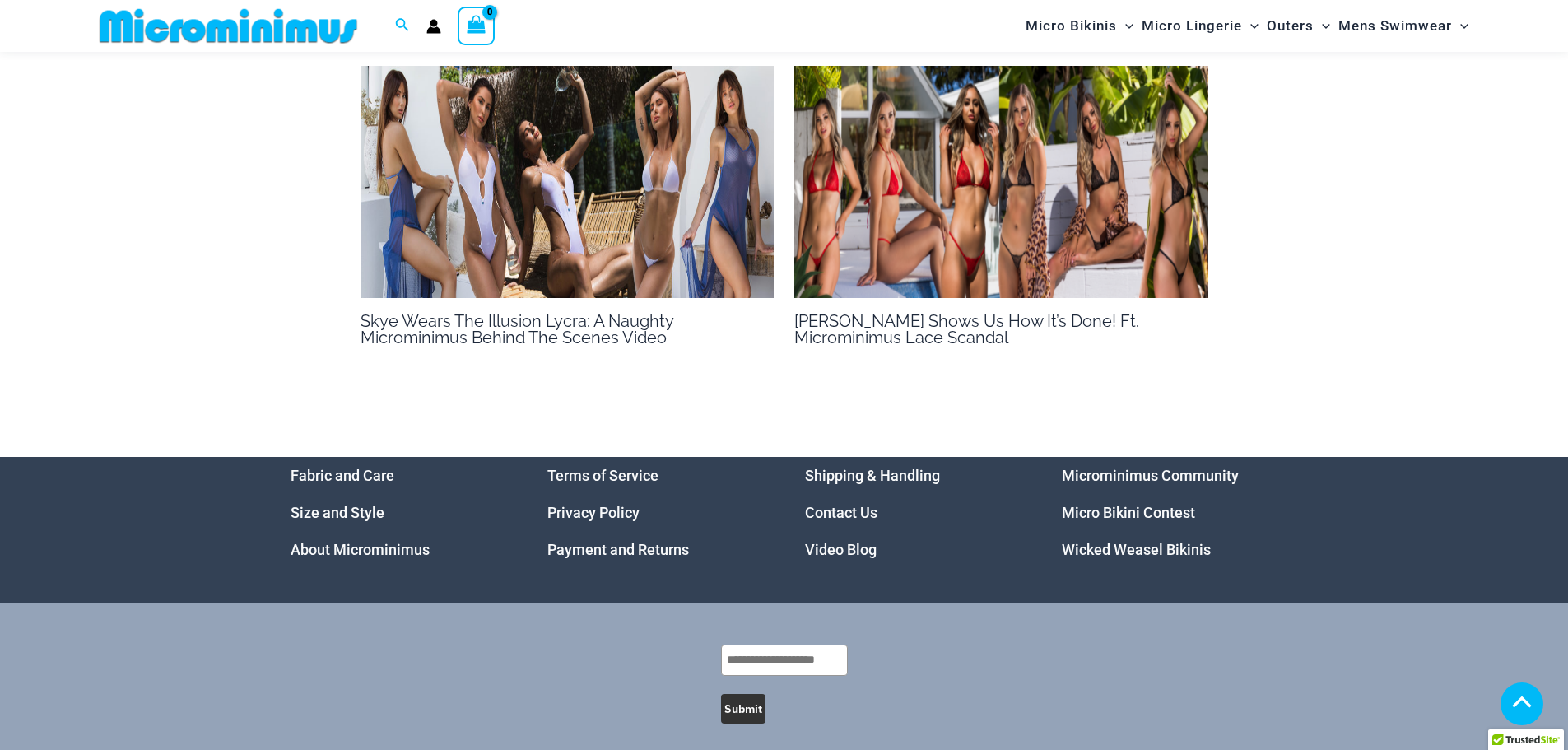
scroll to position [1135, 0]
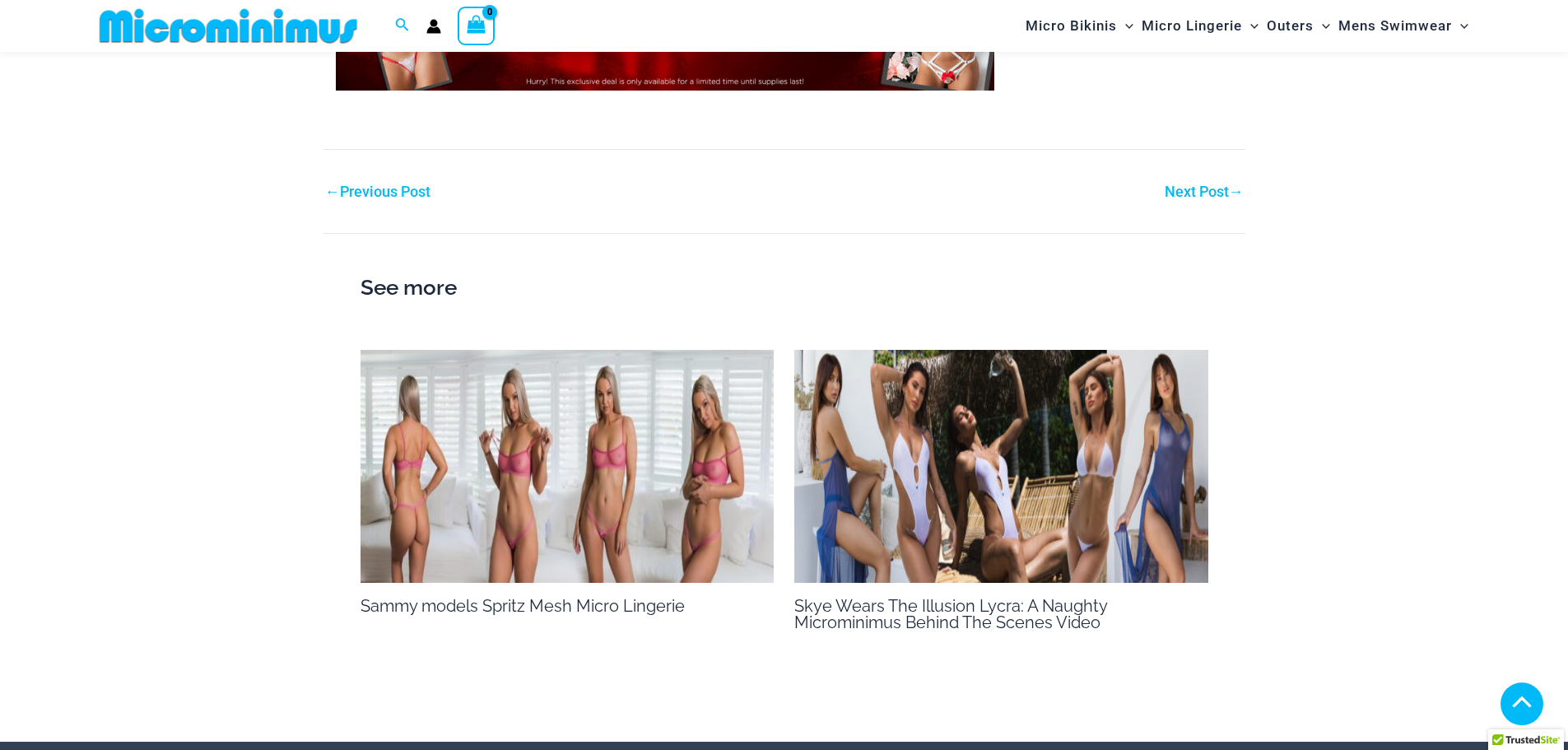
scroll to position [1799, 0]
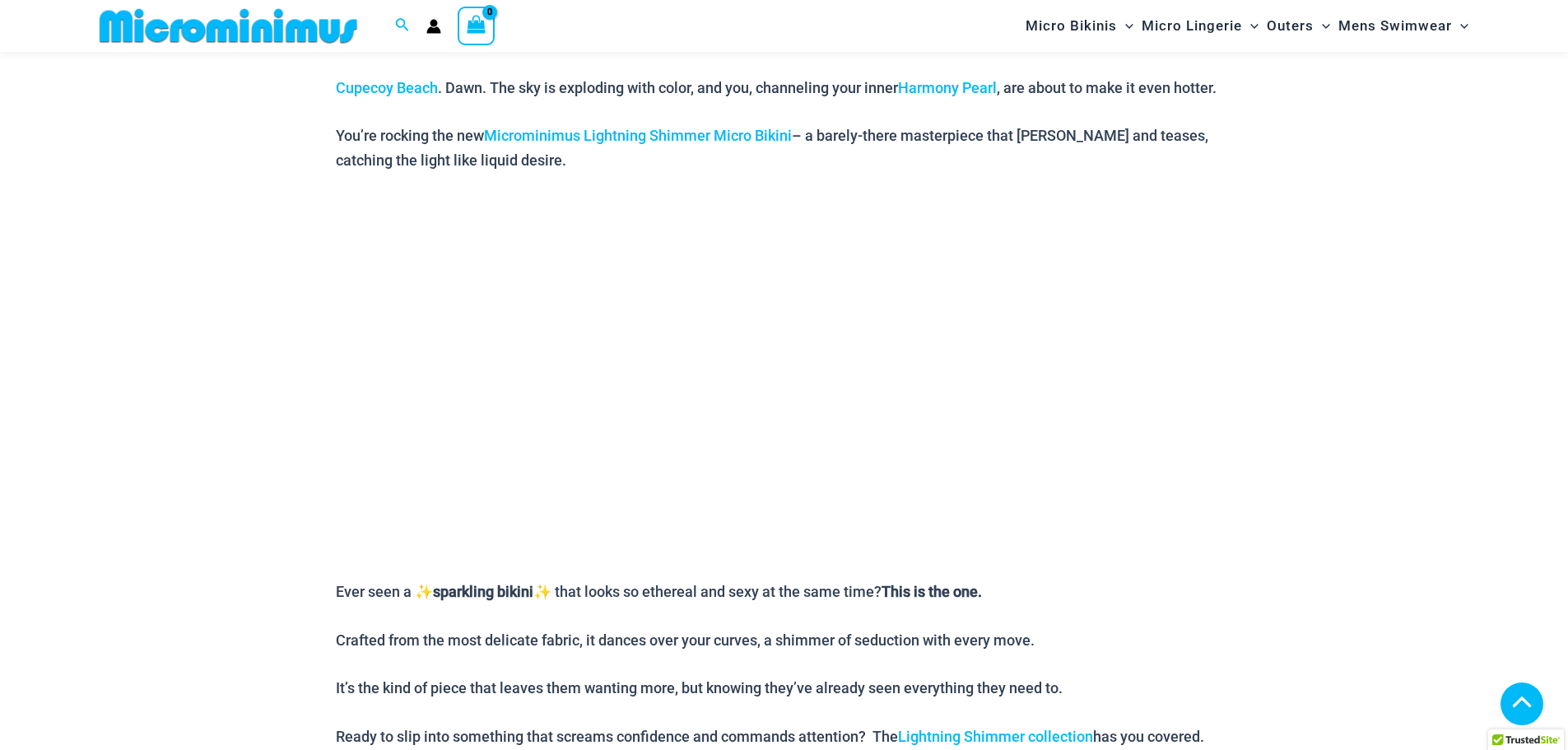
scroll to position [1058, 0]
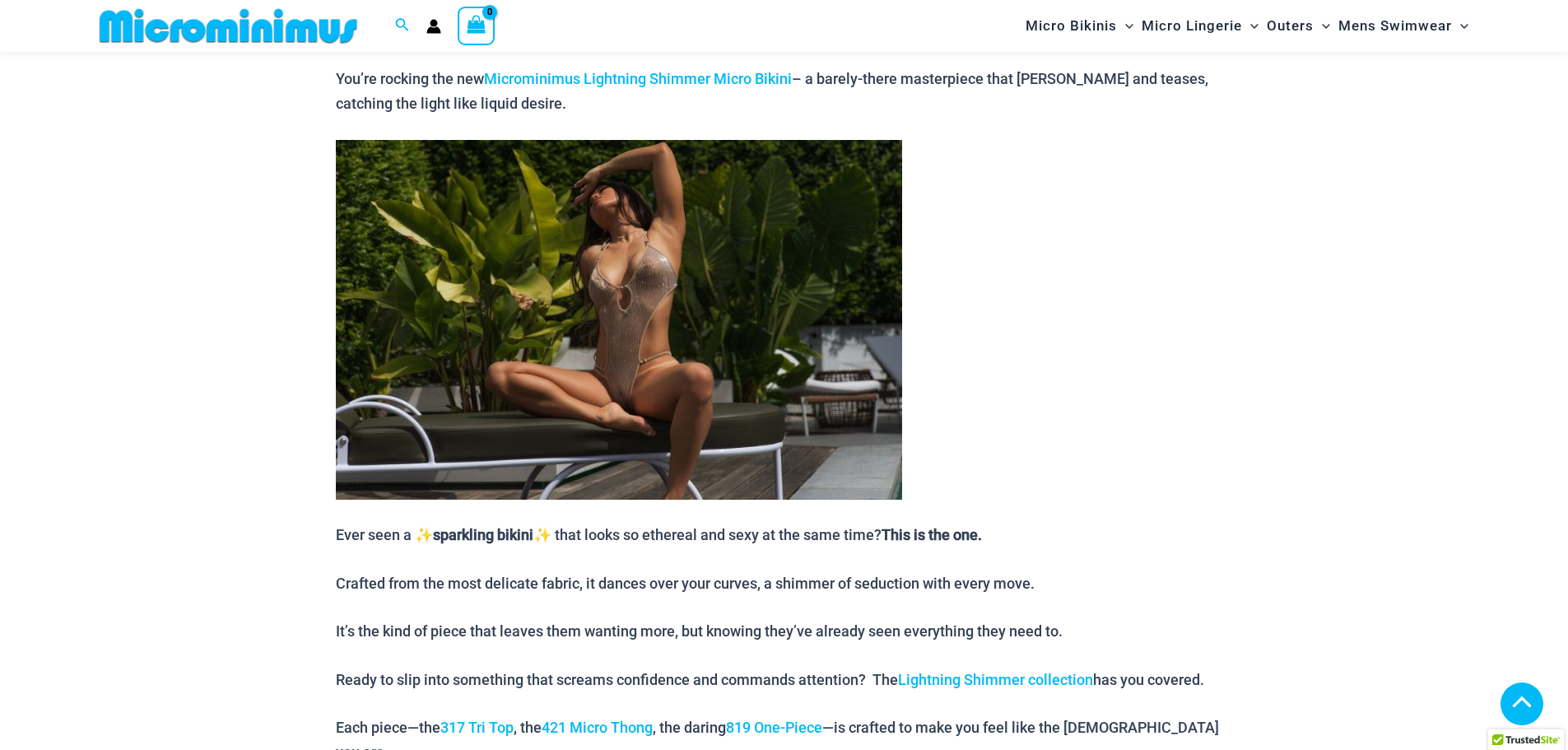
click at [641, 377] on img at bounding box center [619, 319] width 566 height 360
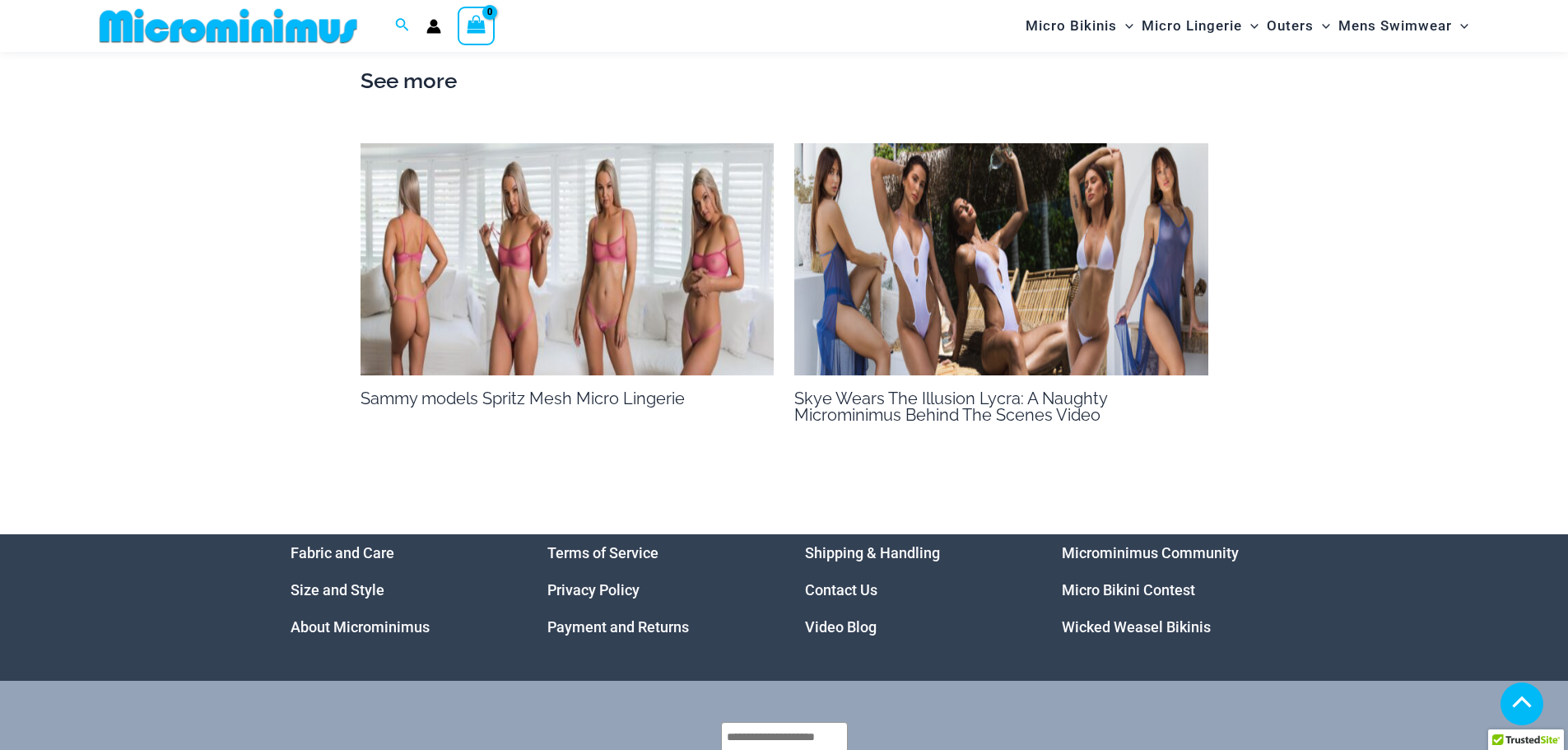
scroll to position [2457, 0]
